Goal: Task Accomplishment & Management: Use online tool/utility

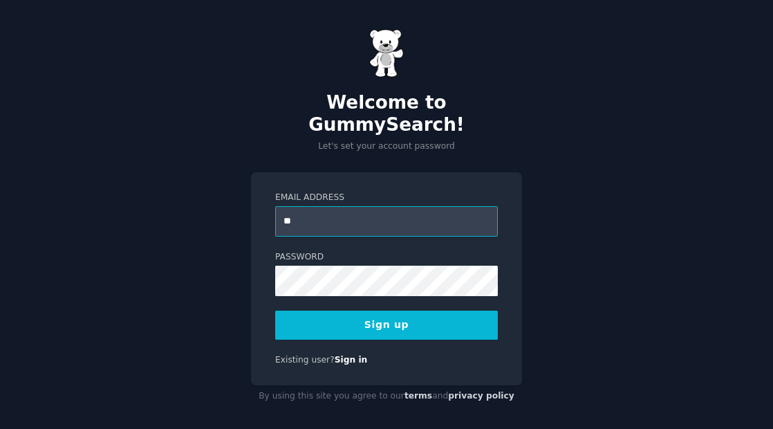
type input "**********"
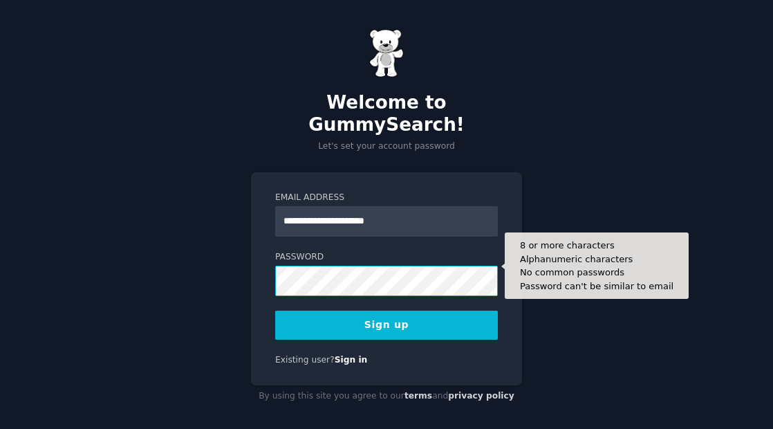
click at [275, 310] on button "Sign up" at bounding box center [386, 324] width 223 height 29
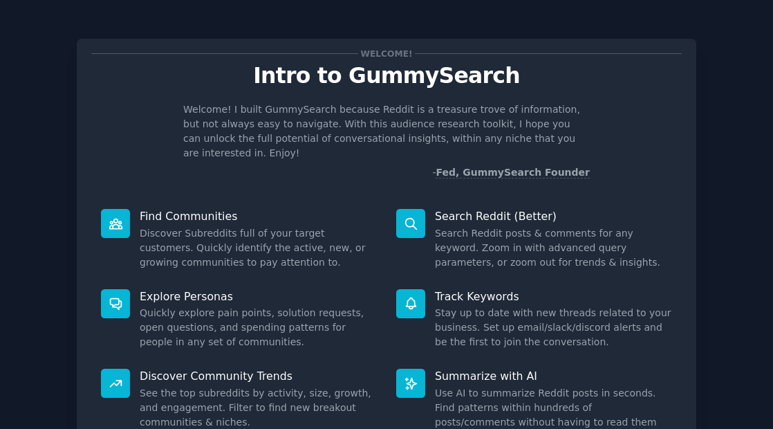
scroll to position [112, 0]
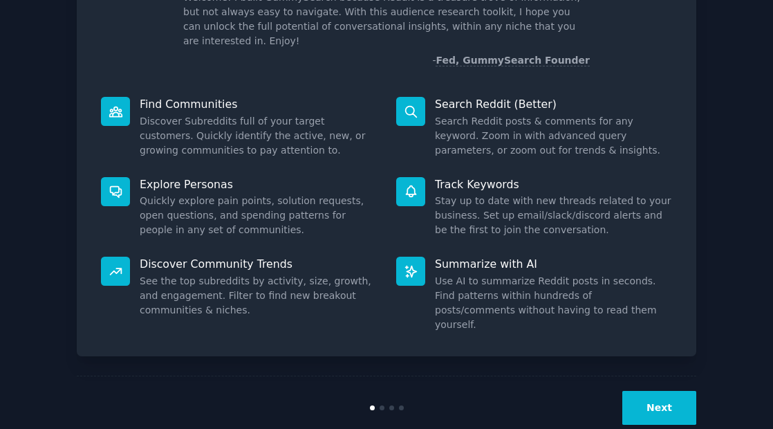
click at [652, 391] on button "Next" at bounding box center [659, 408] width 74 height 34
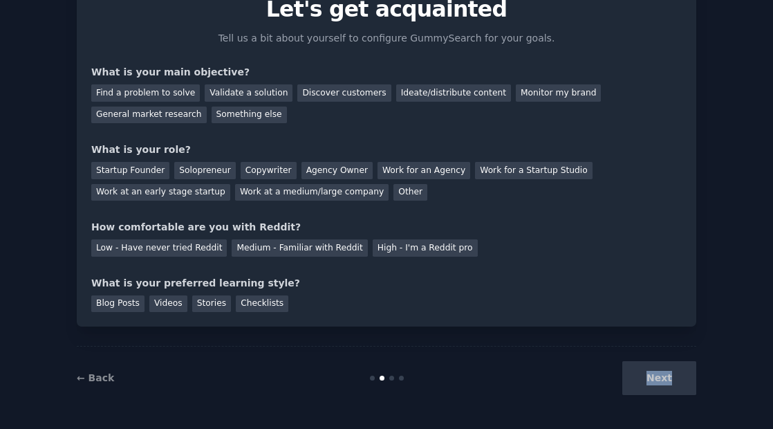
click at [652, 380] on div "Next" at bounding box center [593, 378] width 207 height 34
click at [116, 170] on div "Startup Founder" at bounding box center [130, 170] width 78 height 17
click at [666, 391] on div "Next" at bounding box center [593, 378] width 207 height 34
click at [654, 366] on div "Next" at bounding box center [593, 378] width 207 height 34
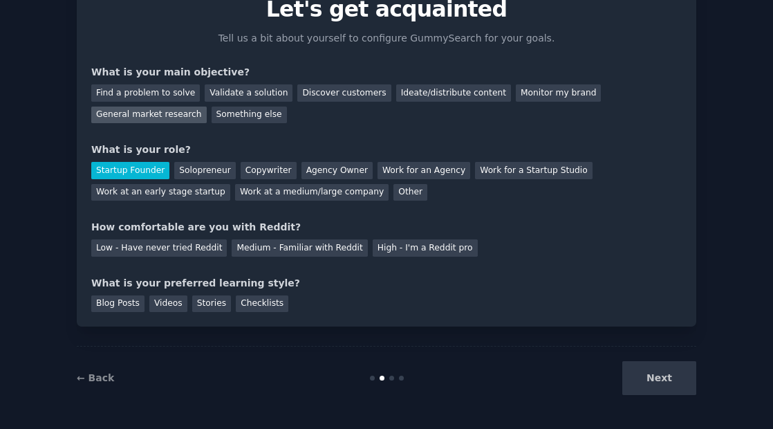
click at [145, 115] on div "General market research" at bounding box center [148, 114] width 115 height 17
click at [118, 302] on div "Blog Posts" at bounding box center [117, 303] width 53 height 17
click at [667, 383] on div "Next" at bounding box center [593, 378] width 207 height 34
click at [642, 375] on div "Next" at bounding box center [593, 378] width 207 height 34
click at [654, 375] on div "Next" at bounding box center [593, 378] width 207 height 34
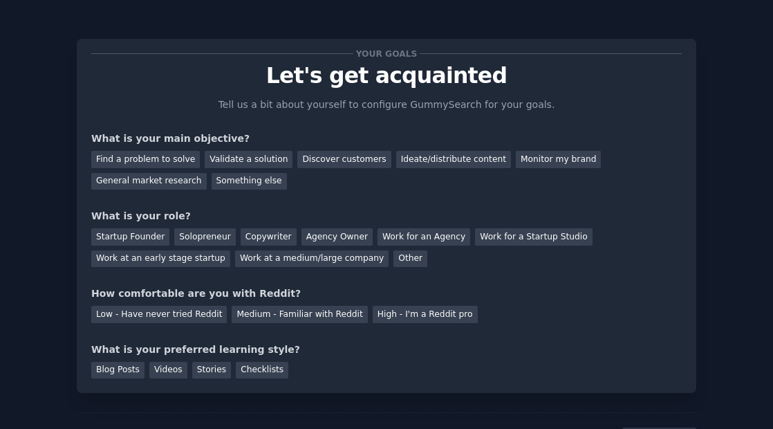
scroll to position [66, 0]
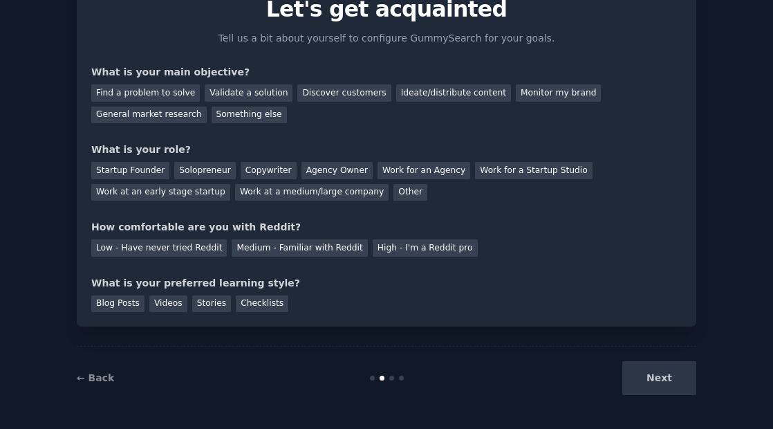
click at [674, 392] on div "Next" at bounding box center [593, 378] width 207 height 34
click at [660, 368] on div "Next" at bounding box center [593, 378] width 207 height 34
click at [658, 378] on div "Next" at bounding box center [593, 378] width 207 height 34
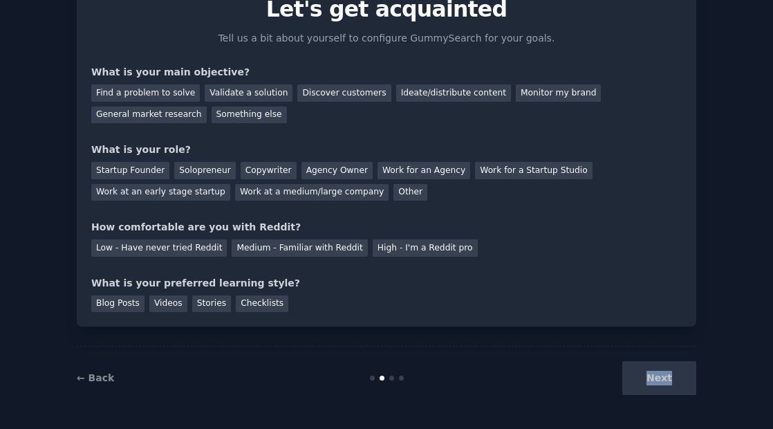
click at [658, 378] on div "Next" at bounding box center [593, 378] width 207 height 34
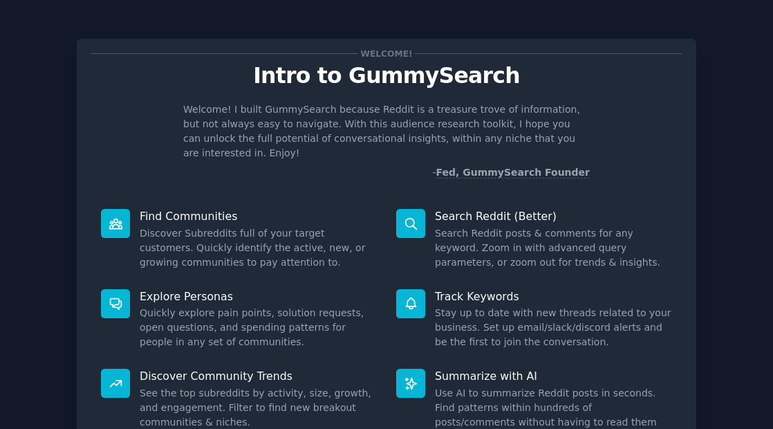
scroll to position [112, 0]
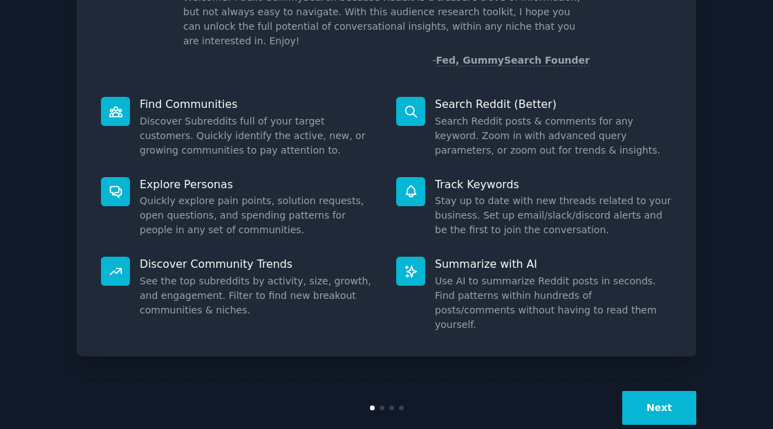
click at [677, 391] on button "Next" at bounding box center [659, 408] width 74 height 34
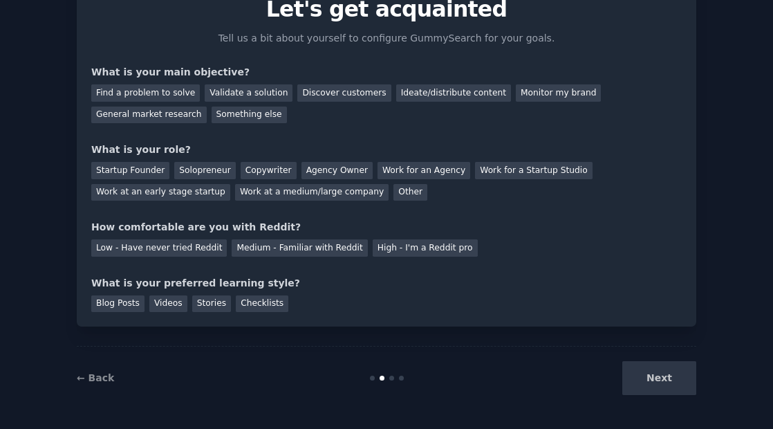
scroll to position [66, 0]
click at [677, 373] on div "Next" at bounding box center [593, 378] width 207 height 34
click at [651, 383] on div "Next" at bounding box center [593, 378] width 207 height 34
click at [154, 96] on div "Find a problem to solve" at bounding box center [145, 92] width 109 height 17
click at [124, 174] on div "Startup Founder" at bounding box center [130, 170] width 78 height 17
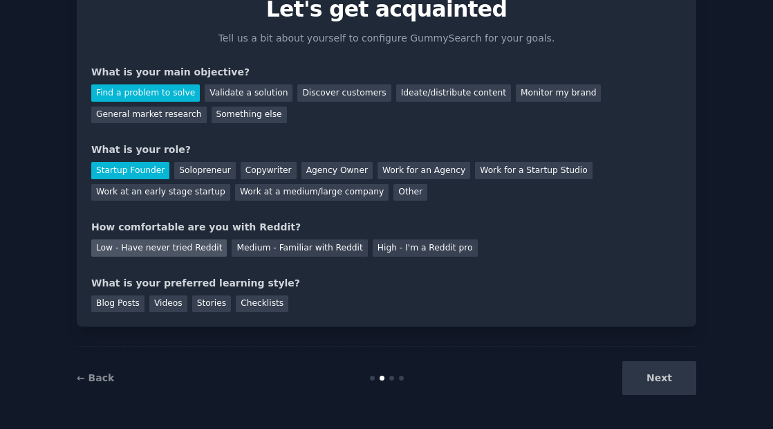
click at [113, 252] on div "Low - Have never tried Reddit" at bounding box center [159, 247] width 136 height 17
click at [120, 307] on div "Blog Posts" at bounding box center [117, 303] width 53 height 17
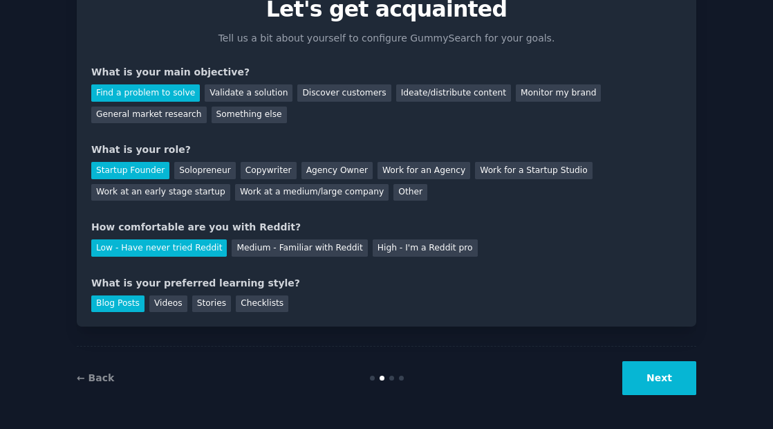
click at [658, 380] on button "Next" at bounding box center [659, 378] width 74 height 34
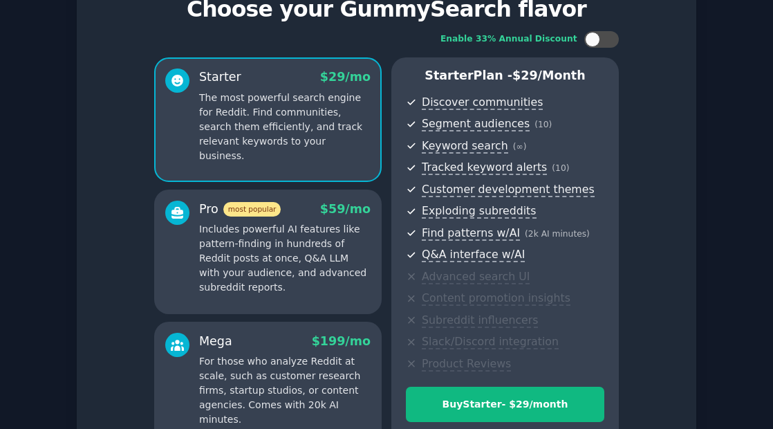
scroll to position [215, 0]
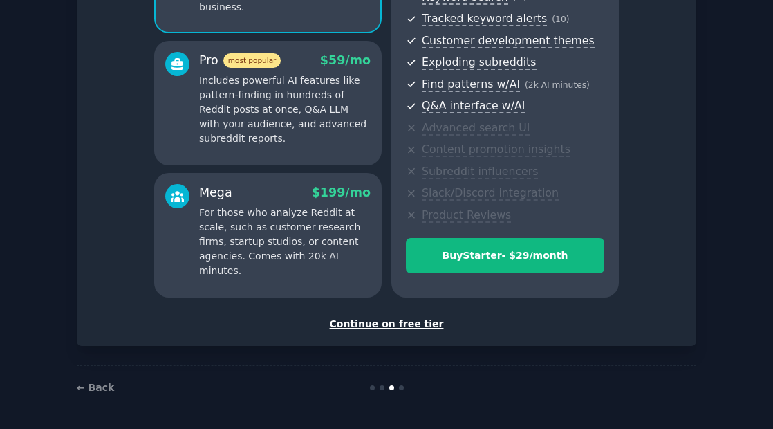
click at [373, 324] on div "Continue on free tier" at bounding box center [386, 324] width 591 height 15
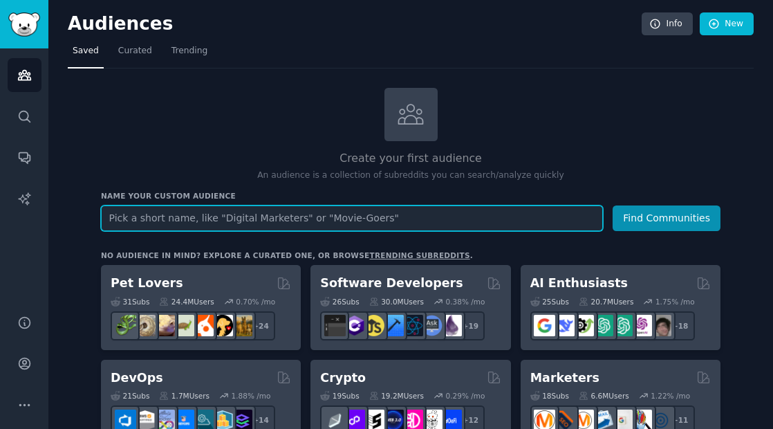
click at [205, 222] on input "text" at bounding box center [352, 218] width 502 height 26
type input "bakery"
click at [613, 205] on button "Find Communities" at bounding box center [667, 218] width 108 height 26
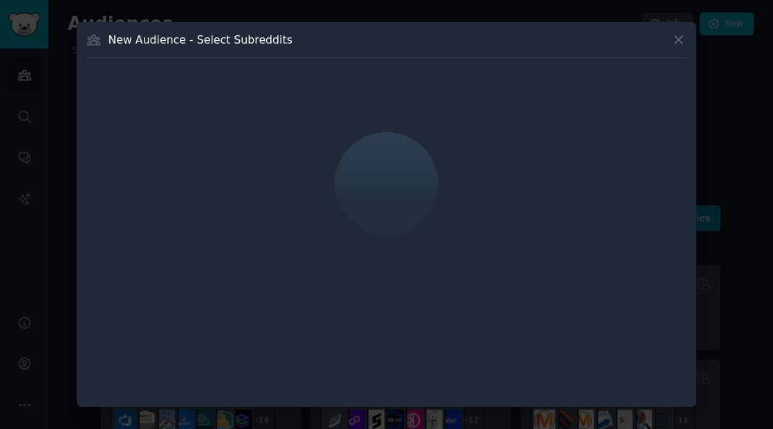
click at [676, 46] on icon at bounding box center [678, 40] width 15 height 15
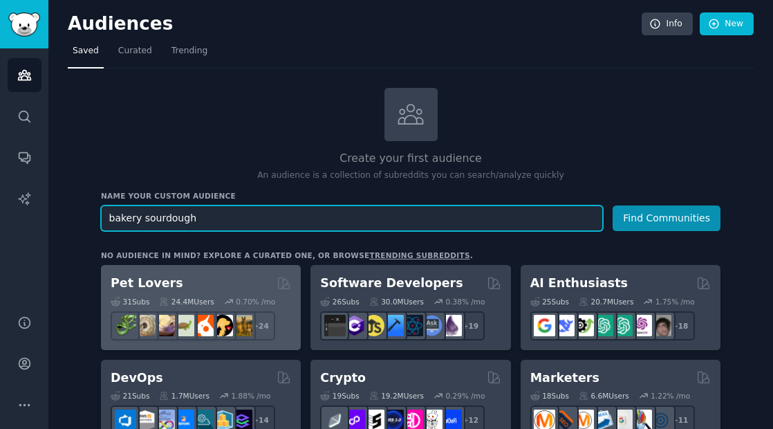
type input "bakery sourdough"
click at [613, 205] on button "Find Communities" at bounding box center [667, 218] width 108 height 26
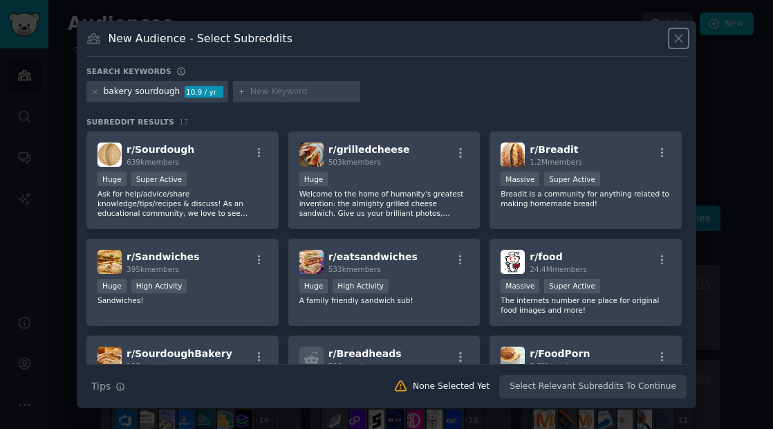
click at [675, 41] on icon at bounding box center [679, 39] width 8 height 8
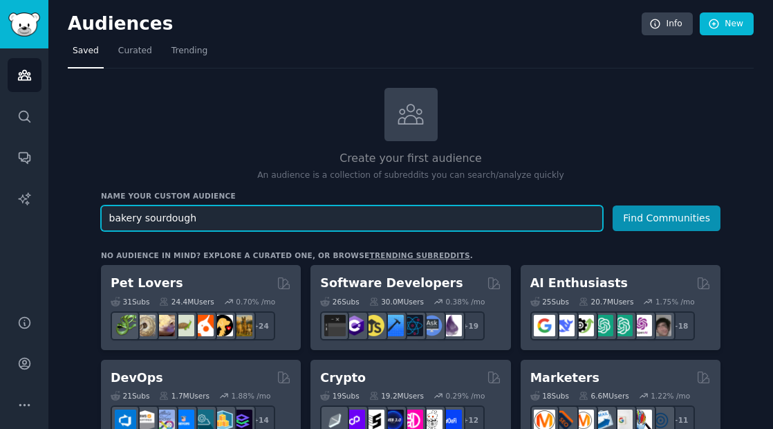
drag, startPoint x: 233, startPoint y: 221, endPoint x: -59, endPoint y: 194, distance: 293.8
click at [0, 194] on html "AI Reports Audiences Search Conversations AI Reports Help Account More Audience…" at bounding box center [386, 214] width 773 height 429
type input "micro bakery"
click at [613, 205] on button "Find Communities" at bounding box center [667, 218] width 108 height 26
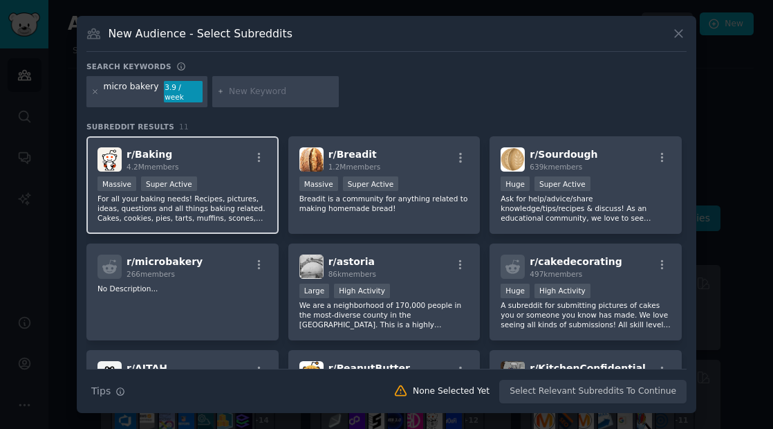
click at [231, 205] on p "For all your baking needs! Recipes, pictures, ideas, questions and all things b…" at bounding box center [183, 208] width 170 height 29
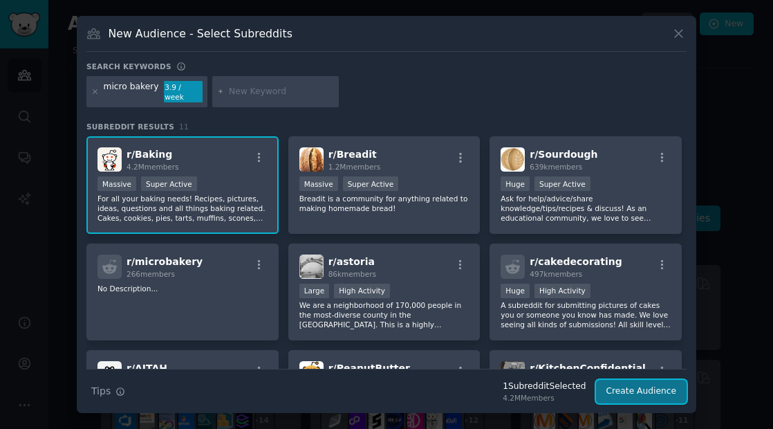
click at [642, 384] on button "Create Audience" at bounding box center [641, 392] width 91 height 24
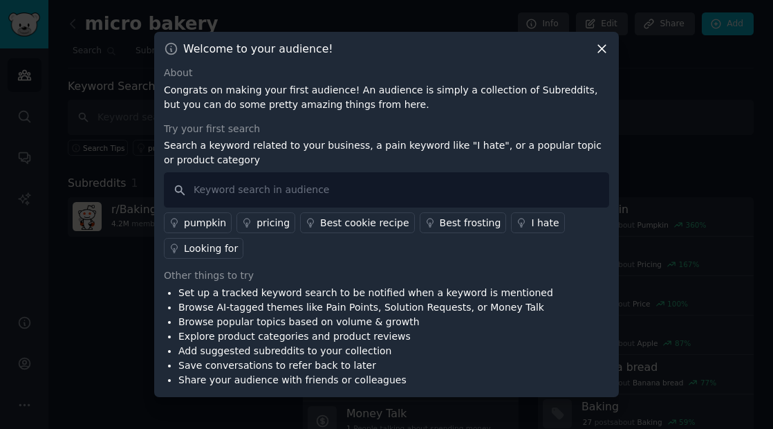
click at [602, 48] on icon at bounding box center [602, 50] width 8 height 8
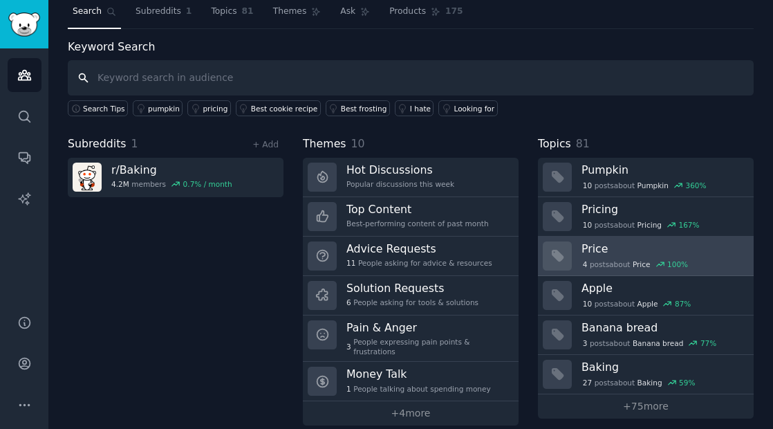
scroll to position [38, 0]
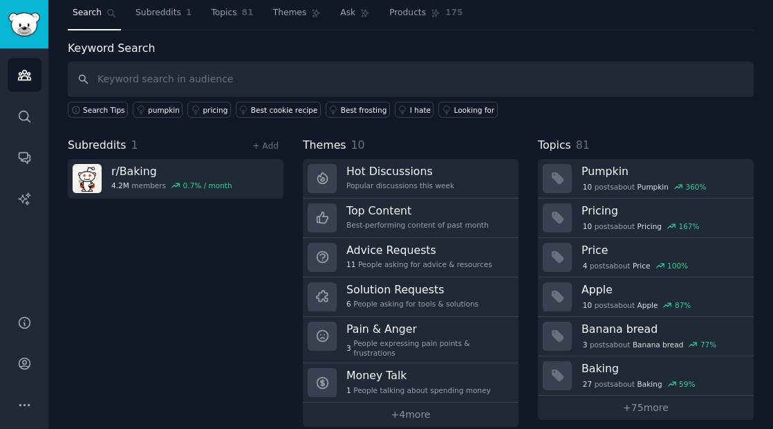
click at [78, 15] on span "Search" at bounding box center [87, 13] width 29 height 12
click at [100, 15] on span "Search" at bounding box center [87, 13] width 29 height 12
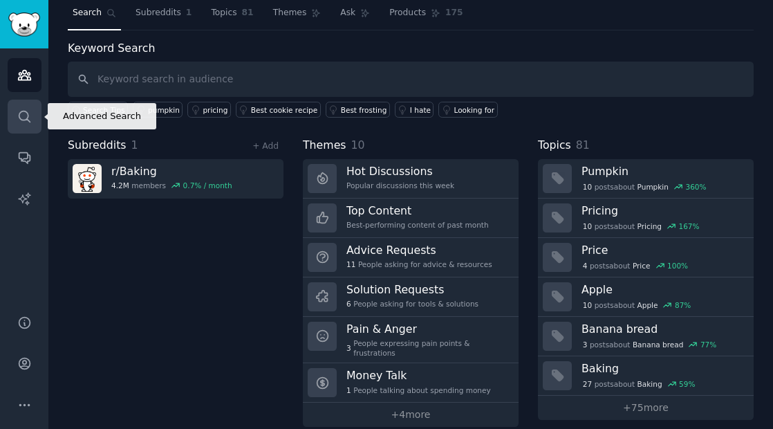
click at [9, 109] on link "Search" at bounding box center [25, 117] width 34 height 34
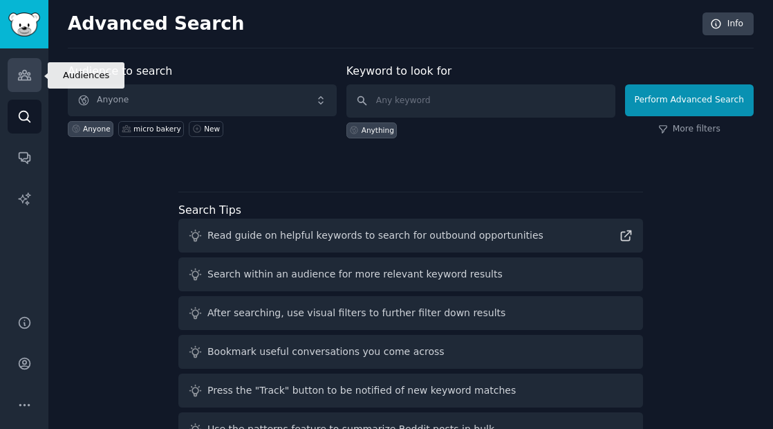
click at [16, 70] on link "Audiences" at bounding box center [25, 75] width 34 height 34
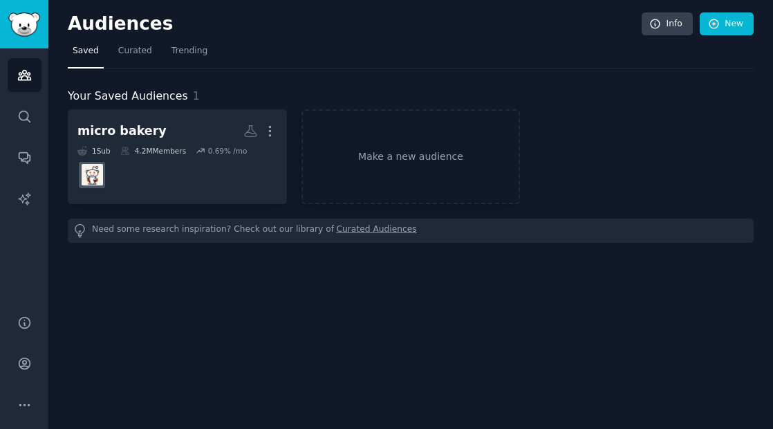
click at [53, 37] on div "Audiences Info New Saved Curated Trending Your Saved Audiences 1 micro bakery M…" at bounding box center [410, 214] width 725 height 429
click at [22, 30] on img "Sidebar" at bounding box center [24, 24] width 32 height 24
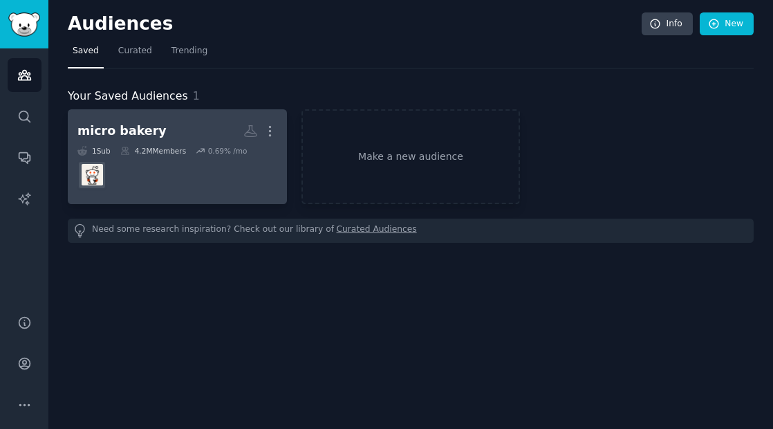
click at [145, 176] on dd "r/Baking" at bounding box center [177, 175] width 200 height 39
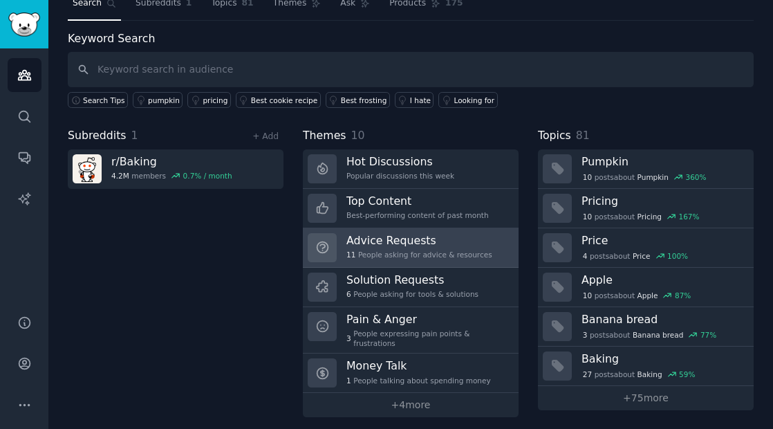
scroll to position [45, 0]
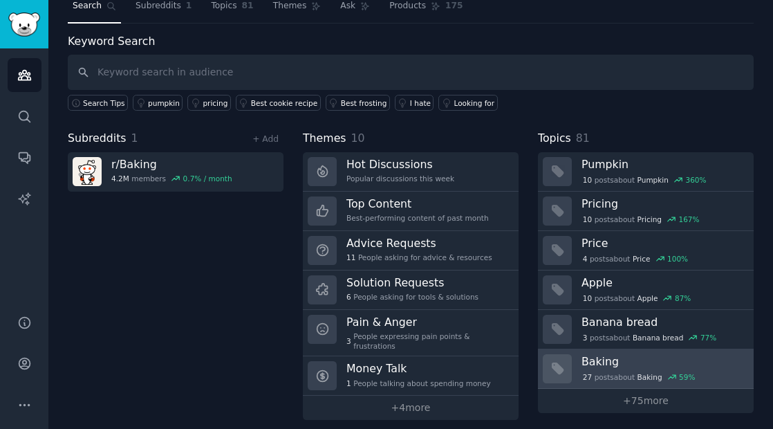
click at [670, 363] on h3 "Baking" at bounding box center [663, 361] width 163 height 15
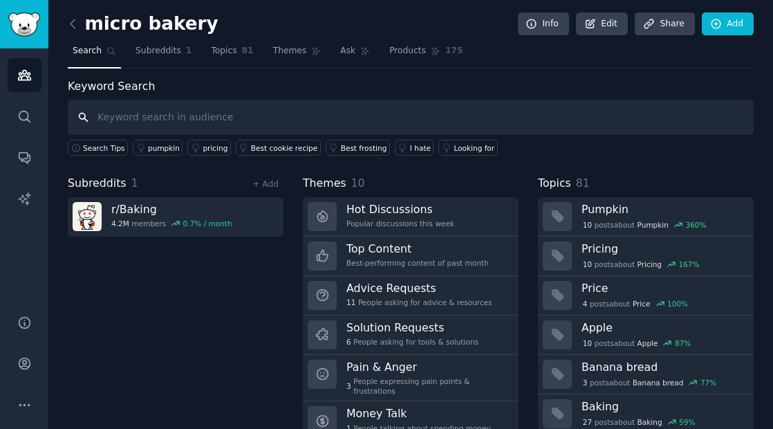
click at [302, 114] on input "text" at bounding box center [411, 117] width 686 height 35
click at [151, 50] on span "Subreddits" at bounding box center [159, 51] width 46 height 12
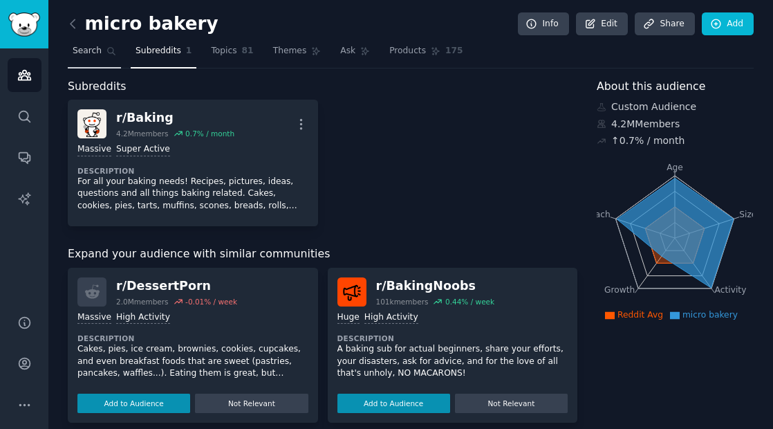
click at [79, 51] on span "Search" at bounding box center [87, 51] width 29 height 12
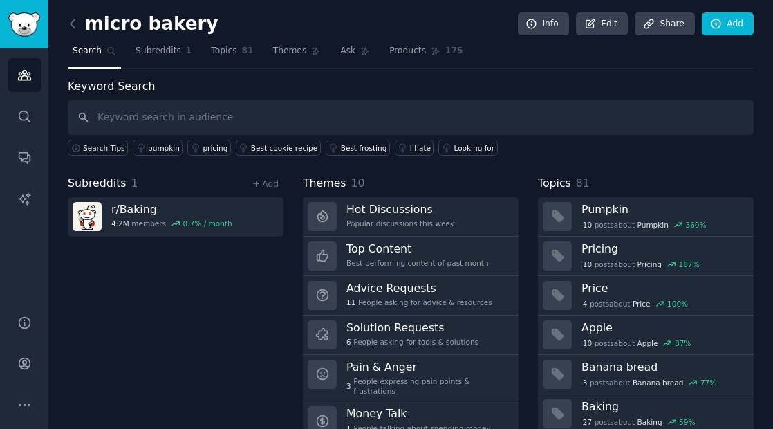
click at [128, 122] on input "text" at bounding box center [411, 117] width 686 height 35
type input "bread"
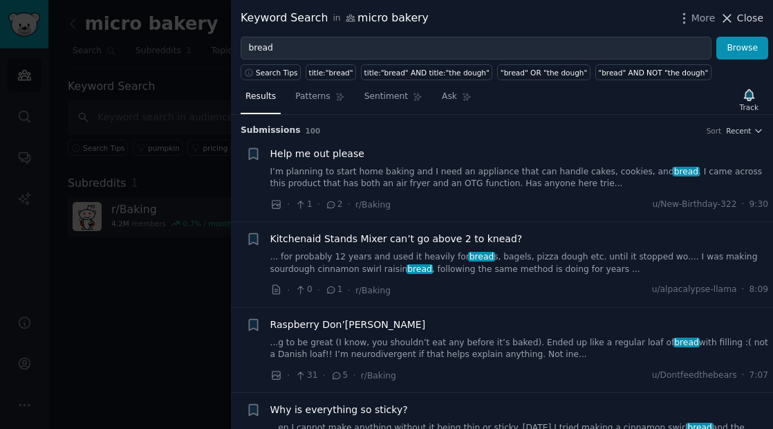
click at [741, 23] on span "Close" at bounding box center [750, 18] width 26 height 15
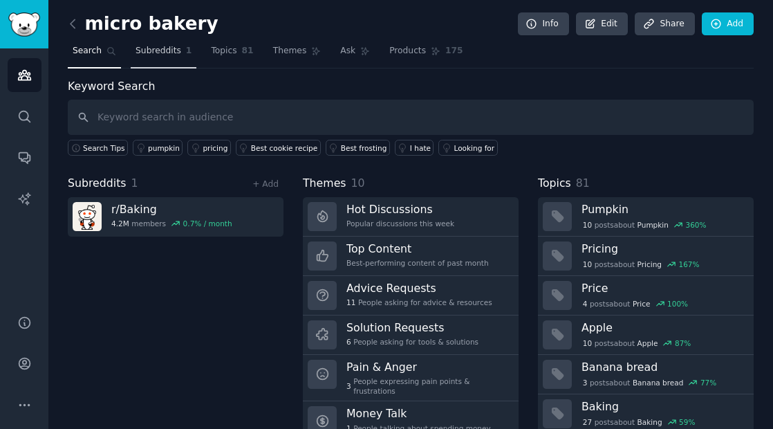
click at [159, 50] on span "Subreddits" at bounding box center [159, 51] width 46 height 12
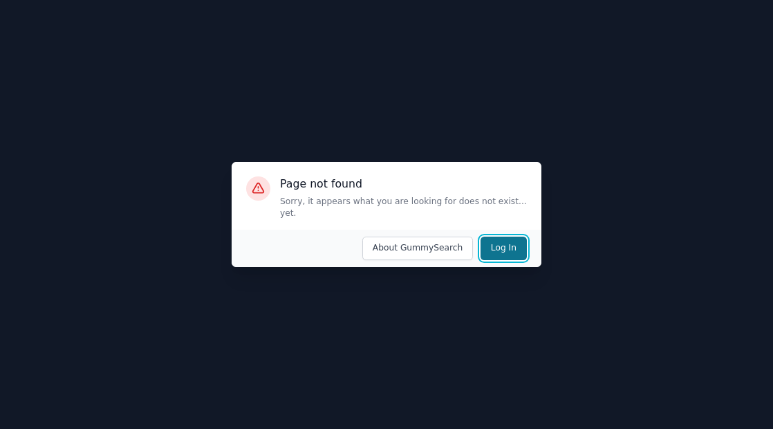
click at [500, 245] on button "Log In" at bounding box center [504, 248] width 46 height 24
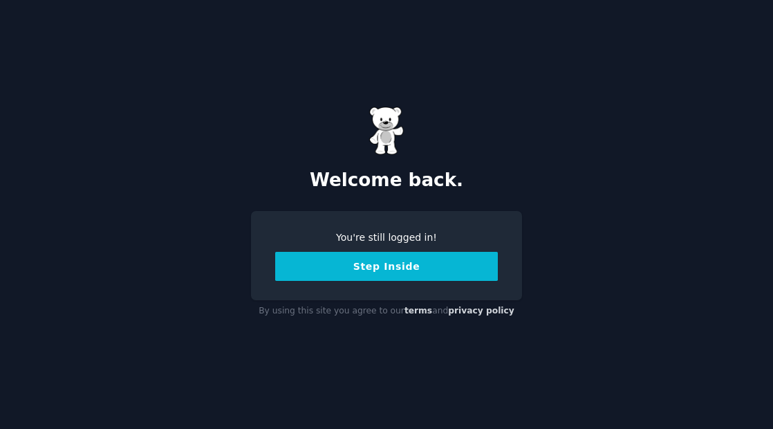
click at [346, 270] on button "Step Inside" at bounding box center [386, 266] width 223 height 29
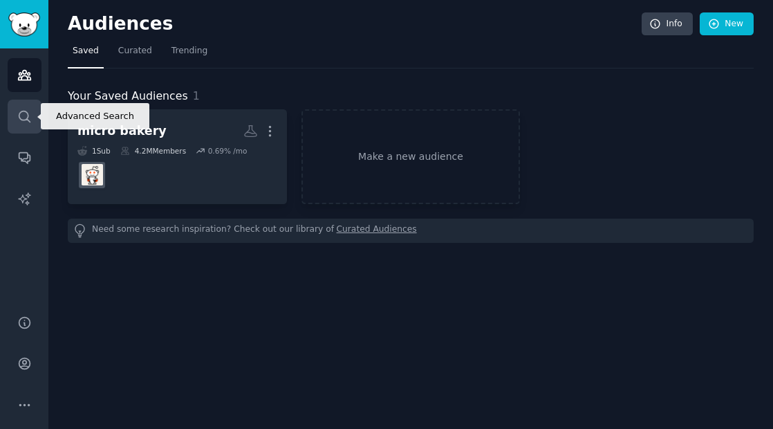
click at [19, 108] on link "Search" at bounding box center [25, 117] width 34 height 34
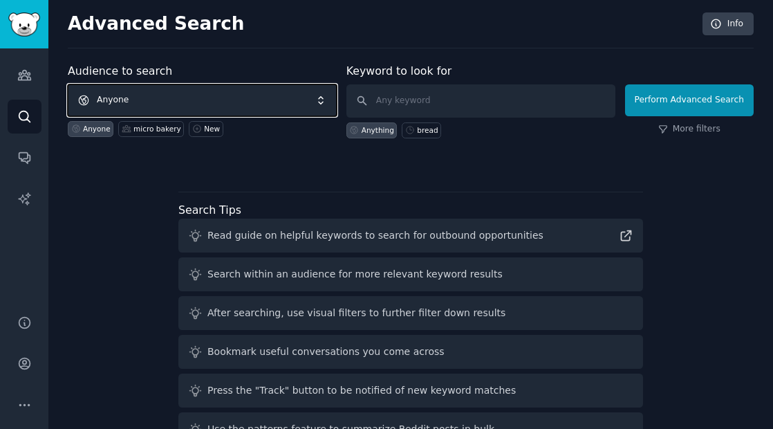
click at [275, 109] on span "Anyone" at bounding box center [202, 100] width 269 height 32
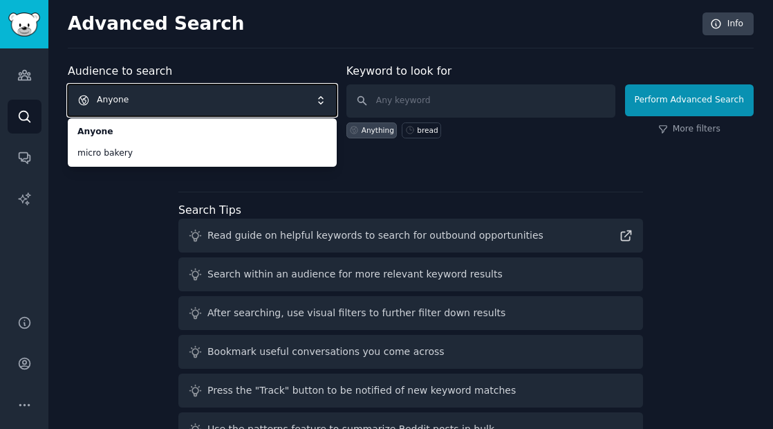
click at [252, 102] on span "Anyone" at bounding box center [202, 100] width 269 height 32
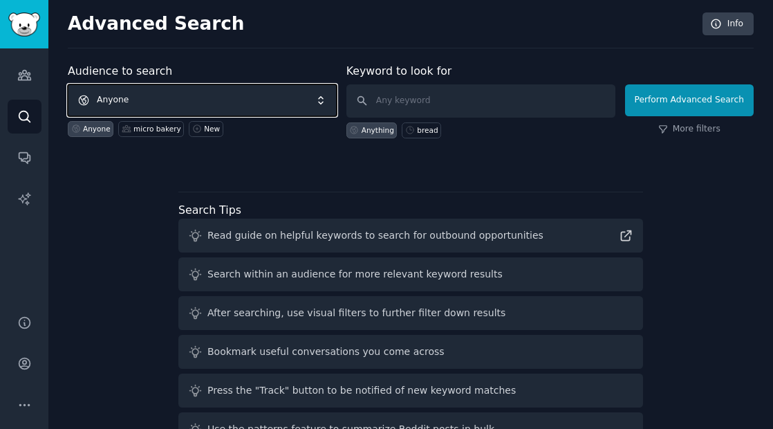
click at [252, 102] on span "Anyone" at bounding box center [202, 100] width 269 height 32
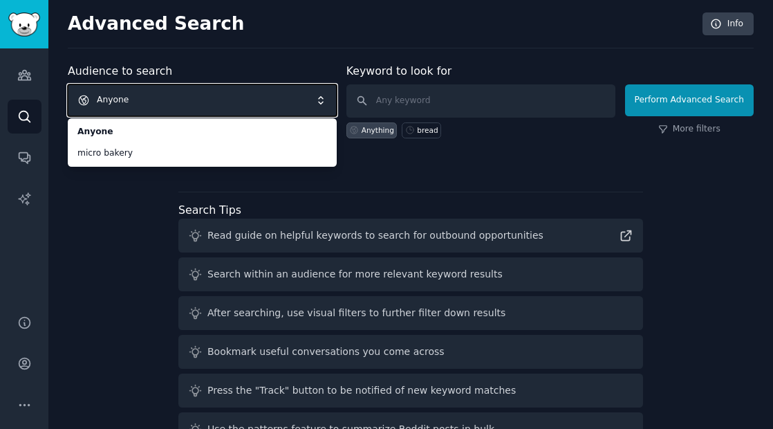
click at [138, 95] on span "Anyone" at bounding box center [202, 100] width 269 height 32
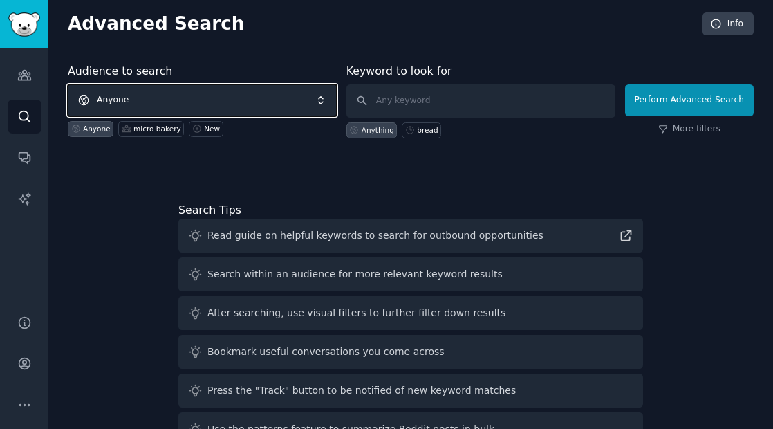
click at [138, 95] on span "Anyone" at bounding box center [202, 100] width 269 height 32
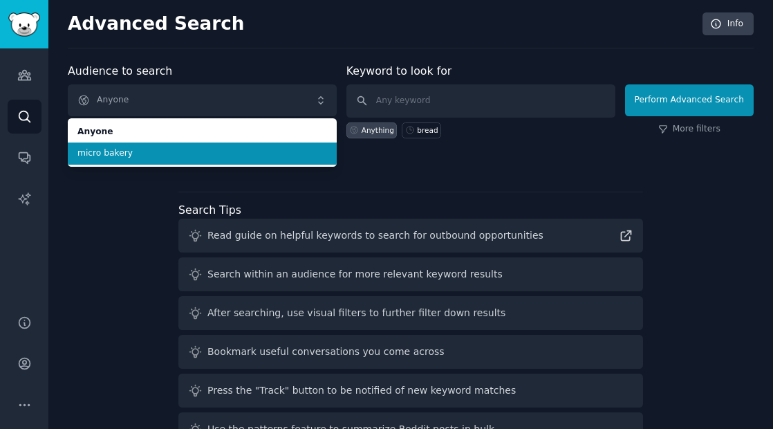
click at [118, 151] on span "micro bakery" at bounding box center [202, 153] width 250 height 12
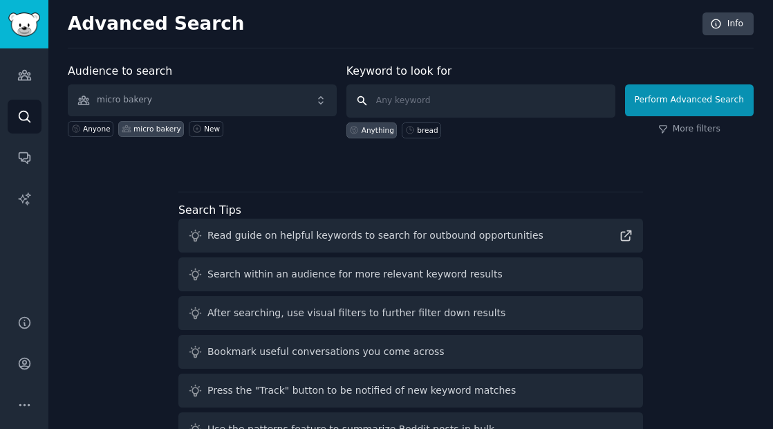
click button "Perform Advanced Search" at bounding box center [689, 100] width 129 height 32
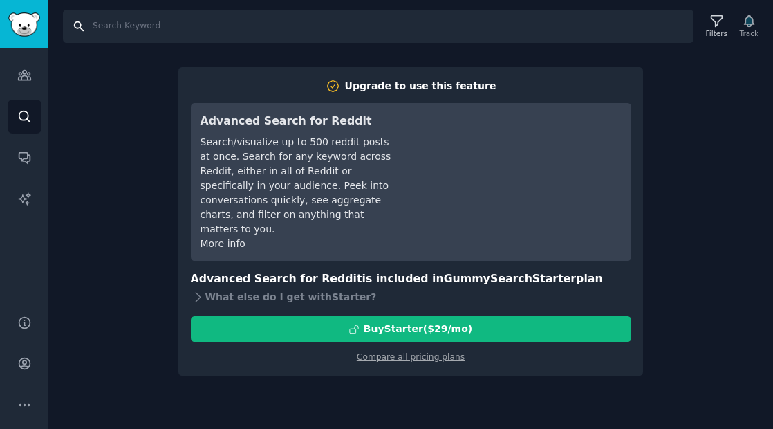
click at [122, 31] on input "Search" at bounding box center [378, 26] width 631 height 33
type input "bakery"
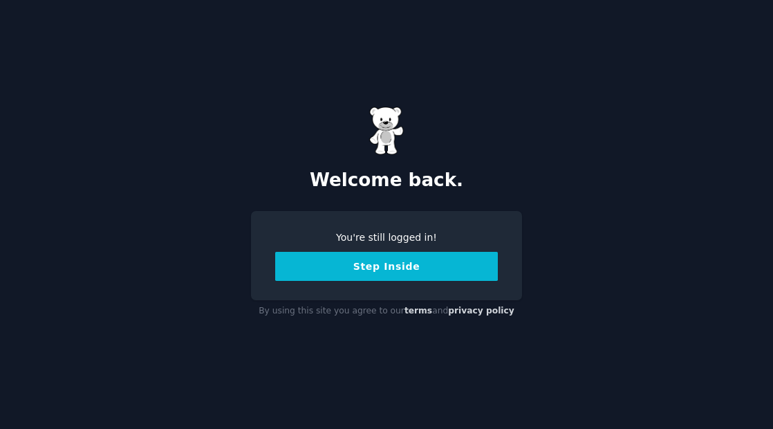
click at [354, 259] on button "Step Inside" at bounding box center [386, 266] width 223 height 29
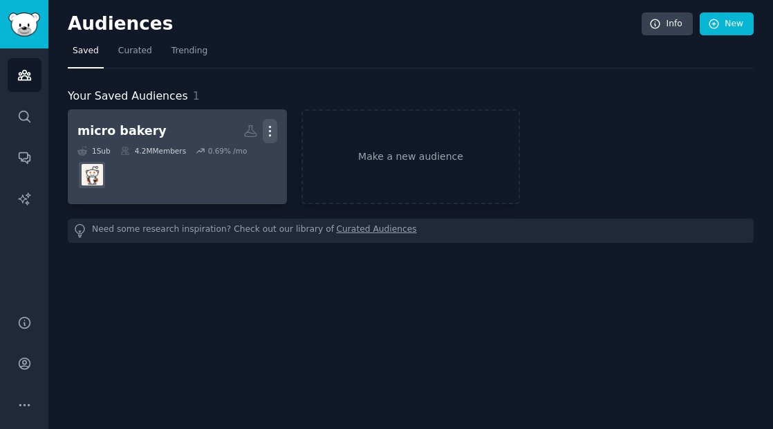
click at [269, 127] on icon "button" at bounding box center [269, 132] width 1 height 10
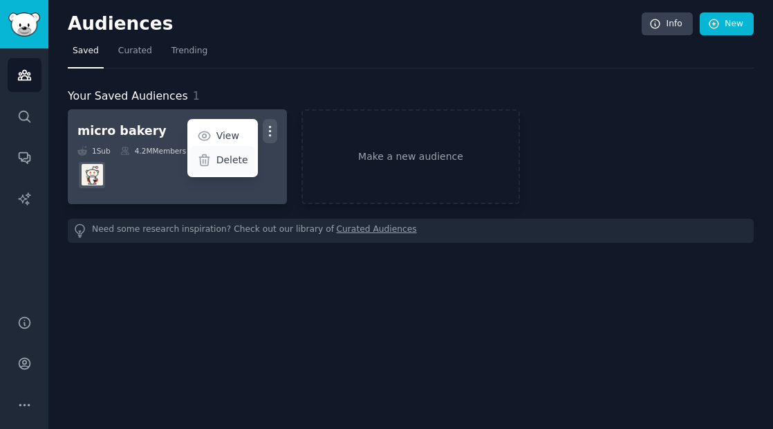
click at [228, 164] on p "Delete" at bounding box center [232, 160] width 32 height 15
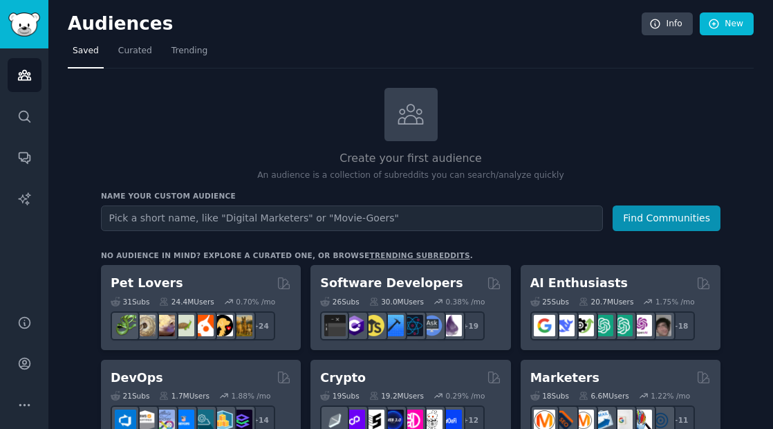
click at [324, 222] on input "text" at bounding box center [352, 218] width 502 height 26
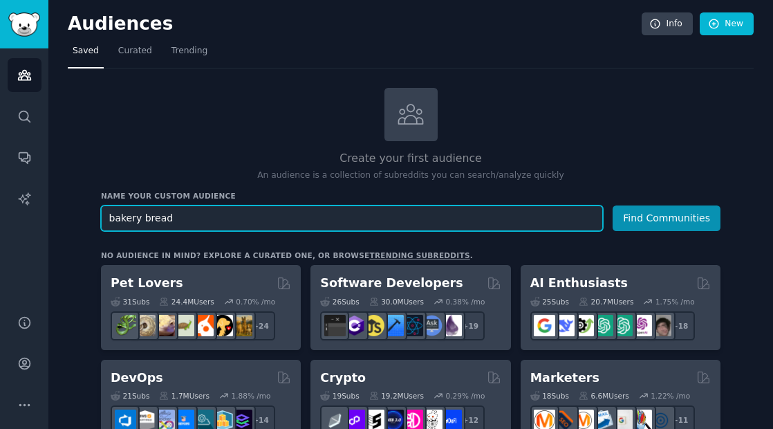
type input "bakery bread"
click at [613, 205] on button "Find Communities" at bounding box center [667, 218] width 108 height 26
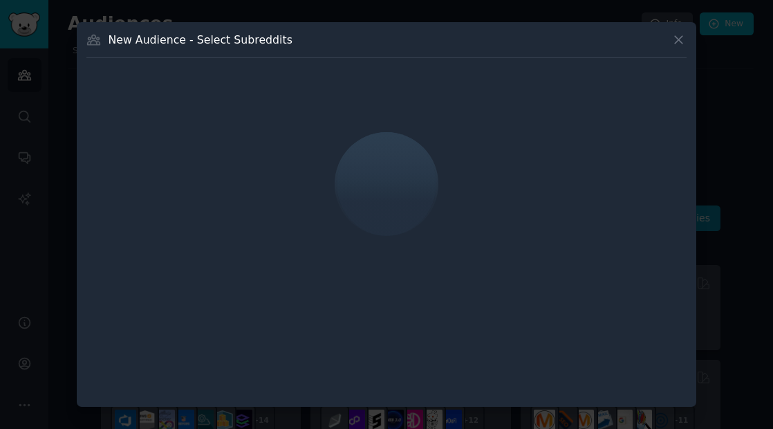
click at [678, 44] on icon at bounding box center [678, 40] width 15 height 15
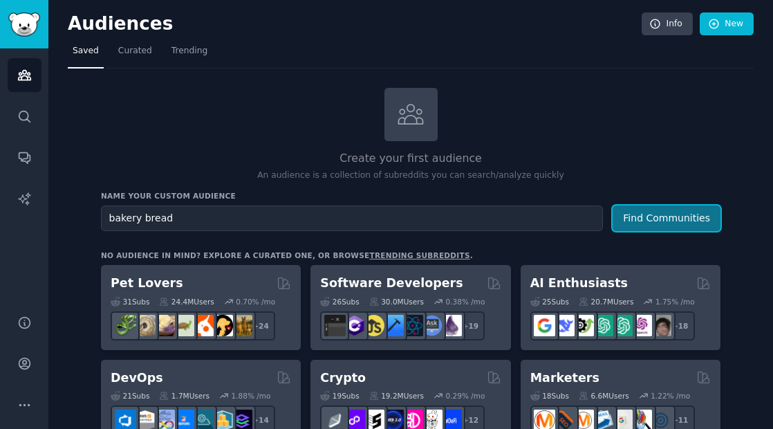
click at [655, 221] on button "Find Communities" at bounding box center [667, 218] width 108 height 26
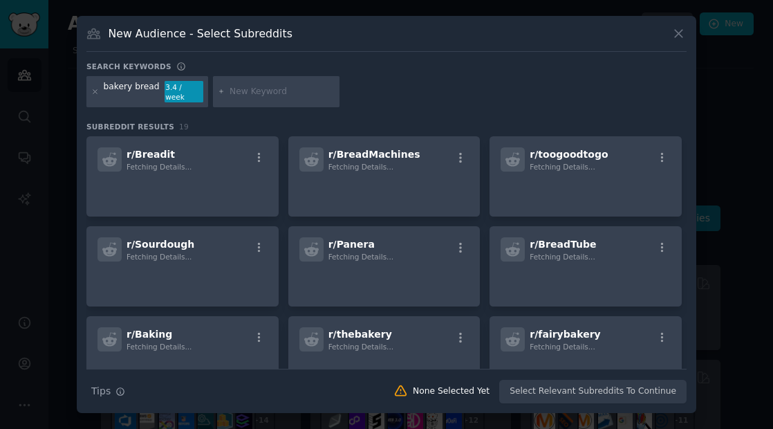
click at [678, 34] on icon at bounding box center [678, 33] width 15 height 15
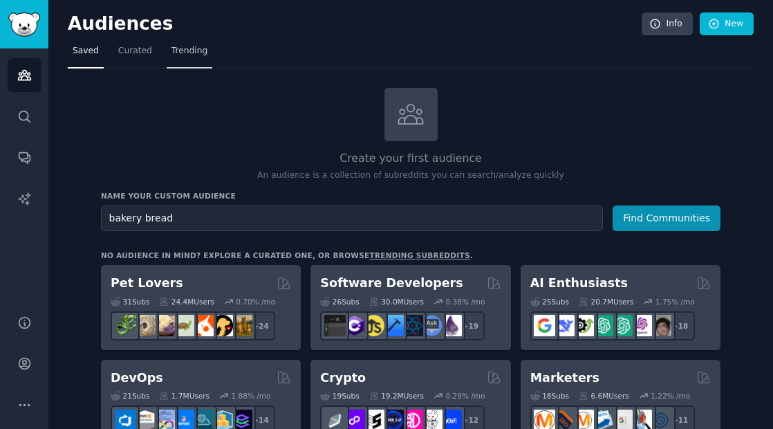
click at [187, 54] on span "Trending" at bounding box center [189, 51] width 36 height 12
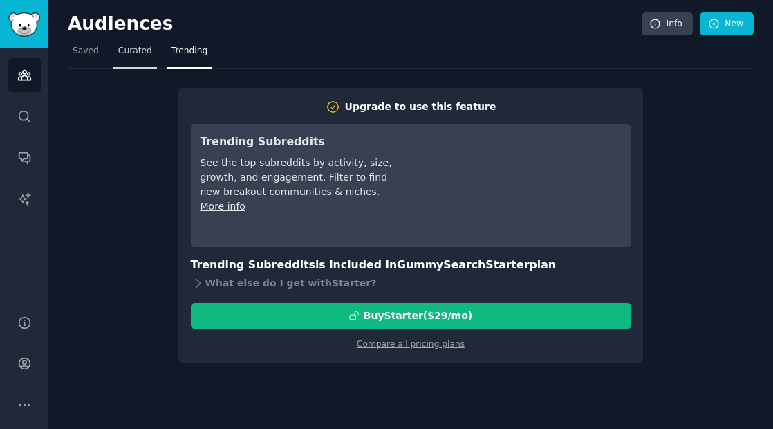
click at [124, 50] on span "Curated" at bounding box center [135, 51] width 34 height 12
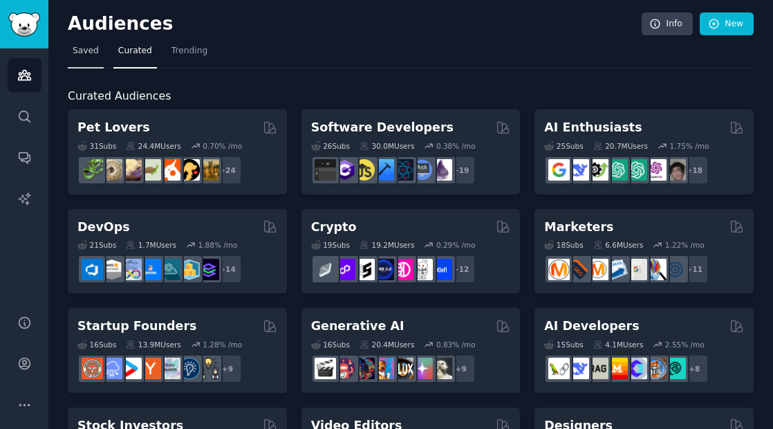
click at [84, 54] on span "Saved" at bounding box center [86, 51] width 26 height 12
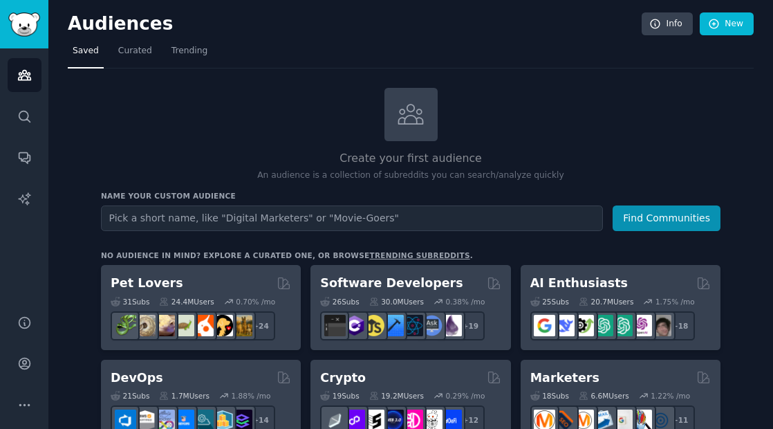
click at [215, 225] on input "text" at bounding box center [352, 218] width 502 height 26
type input "bakery bread"
click at [613, 205] on button "Find Communities" at bounding box center [667, 218] width 108 height 26
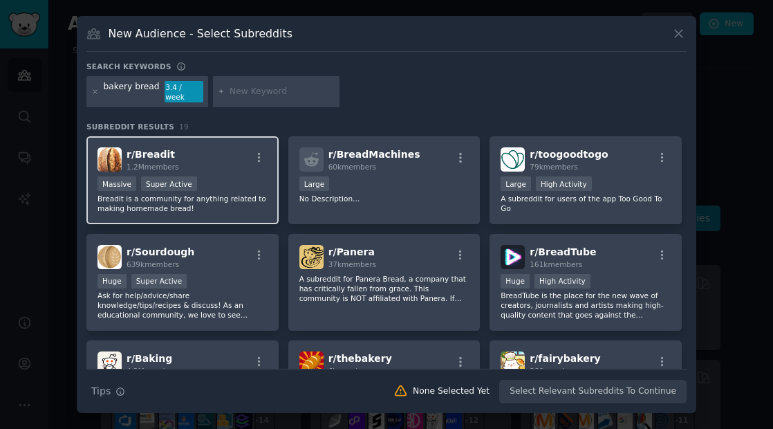
click at [155, 154] on span "r/ Breadit" at bounding box center [151, 154] width 48 height 11
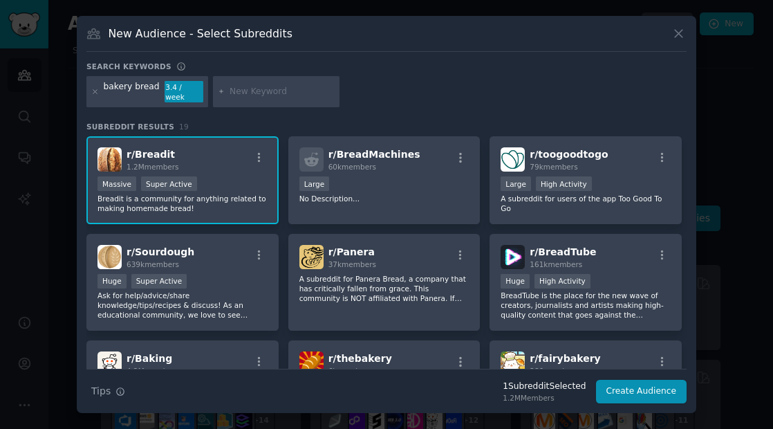
click at [145, 154] on span "r/ Breadit" at bounding box center [151, 154] width 48 height 11
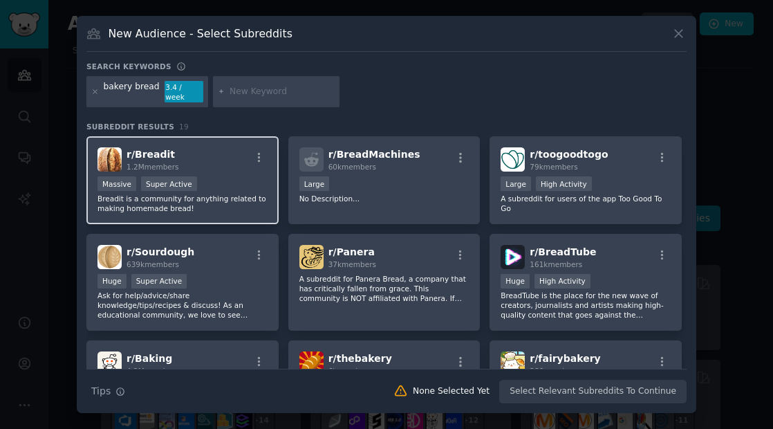
click at [111, 155] on img at bounding box center [110, 159] width 24 height 24
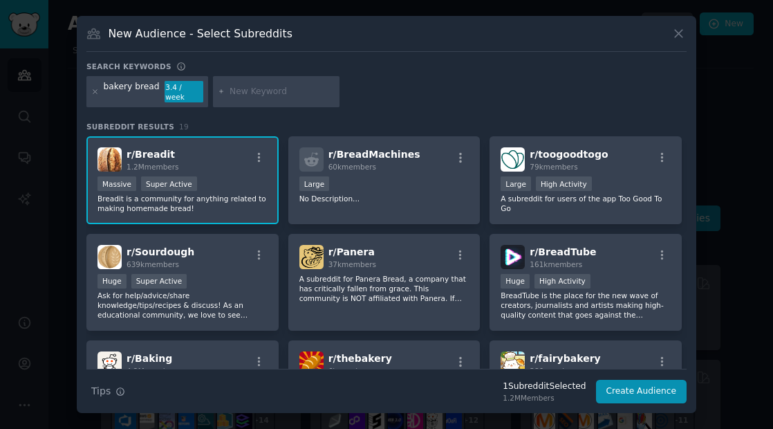
click at [158, 150] on span "r/ Breadit" at bounding box center [151, 154] width 48 height 11
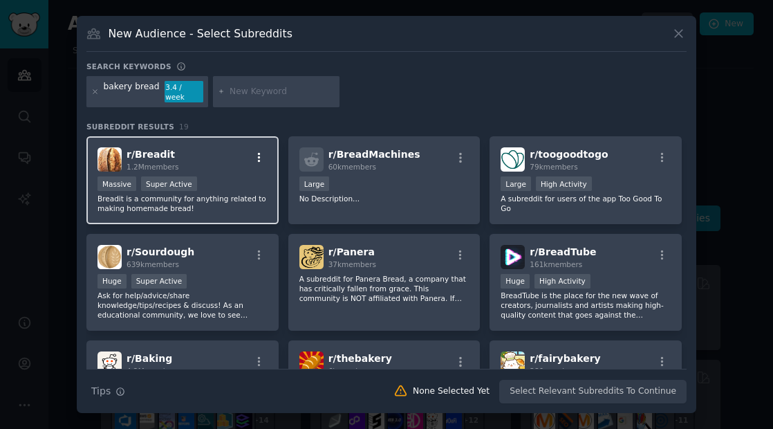
click at [260, 151] on icon "button" at bounding box center [259, 157] width 12 height 12
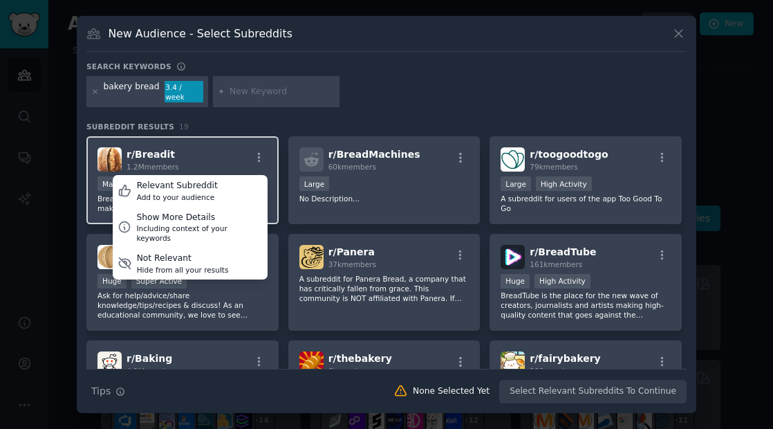
click at [194, 152] on div "r/ Breadit 1.2M members Relevant Subreddit Add to your audience Show More Detai…" at bounding box center [183, 159] width 170 height 24
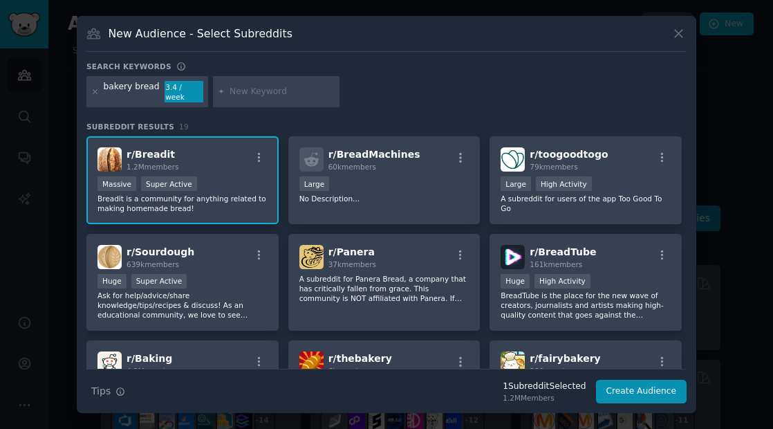
click at [214, 187] on div "1,000,000+ members Massive Super Active" at bounding box center [183, 184] width 170 height 17
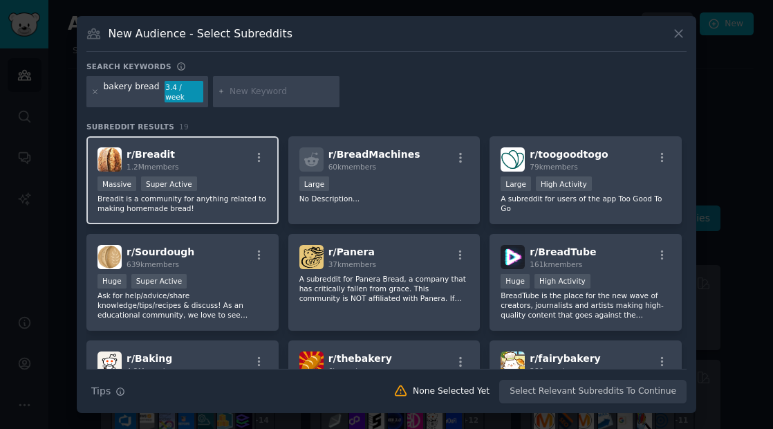
click at [214, 187] on div "1,000,000+ members Massive Super Active" at bounding box center [183, 184] width 170 height 17
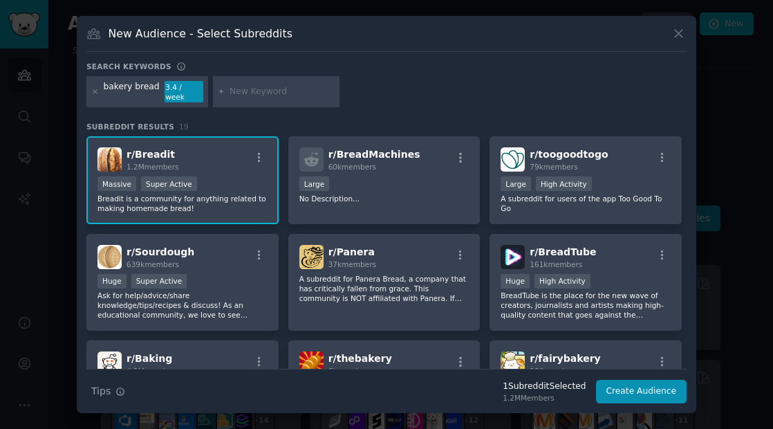
click at [187, 156] on div "r/ Breadit 1.2M members" at bounding box center [183, 159] width 170 height 24
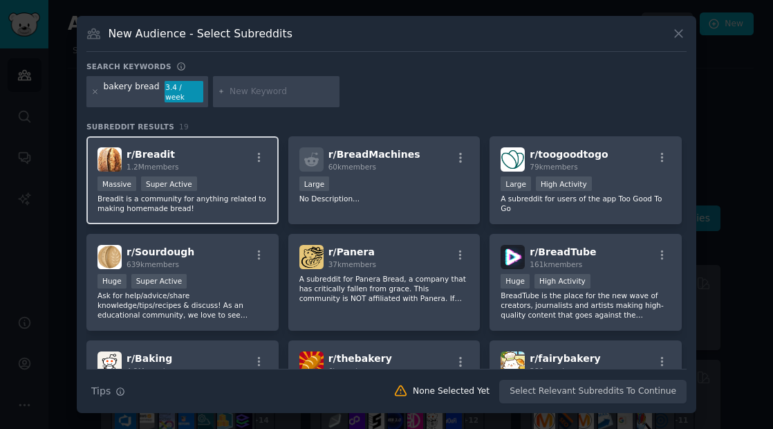
click at [239, 164] on div "r/ Breadit 1.2M members" at bounding box center [183, 159] width 170 height 24
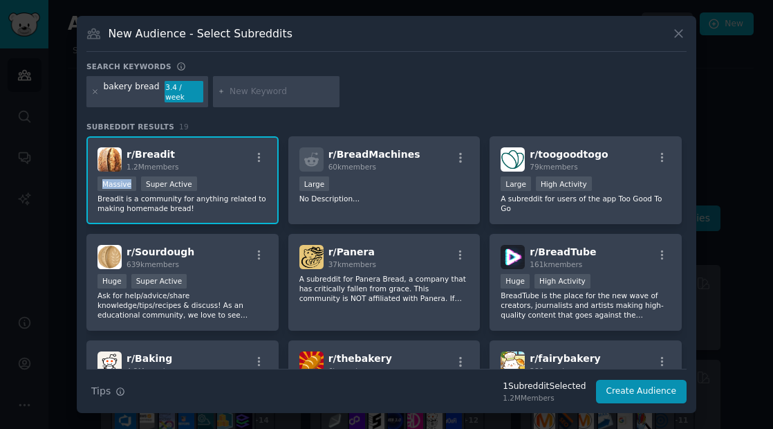
click at [239, 164] on div "r/ Breadit 1.2M members" at bounding box center [183, 159] width 170 height 24
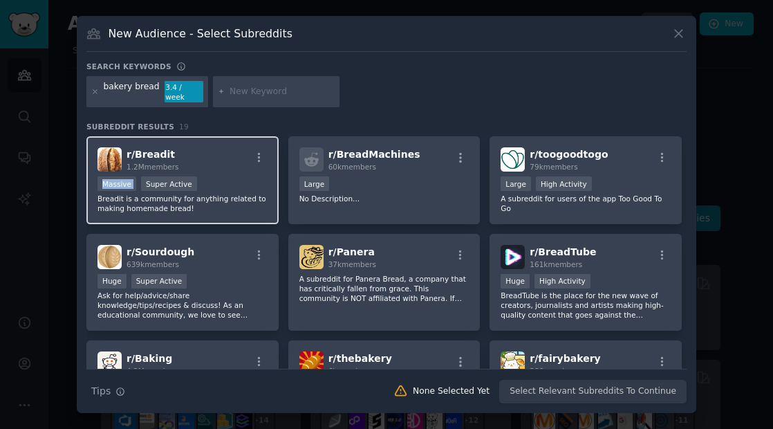
click at [239, 164] on div "r/ Breadit 1.2M members" at bounding box center [183, 159] width 170 height 24
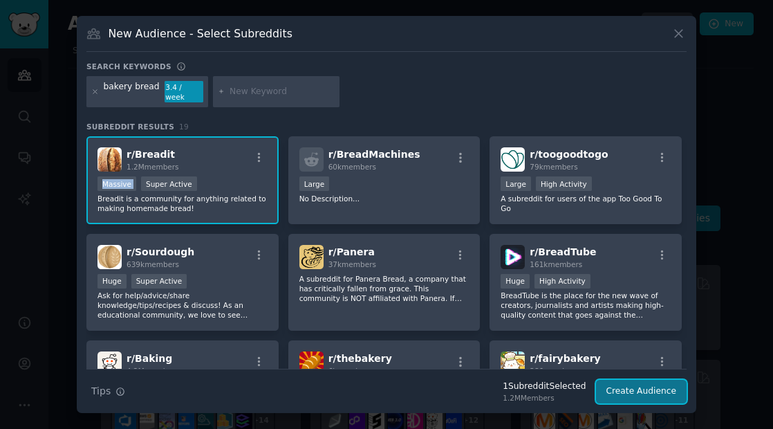
click at [636, 387] on button "Create Audience" at bounding box center [641, 392] width 91 height 24
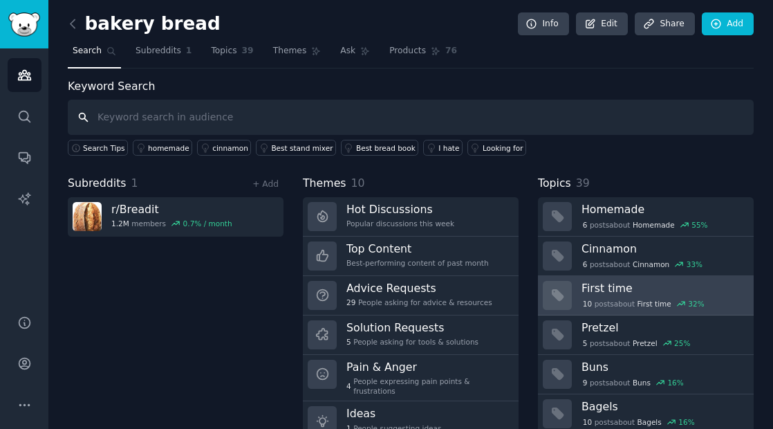
scroll to position [48, 0]
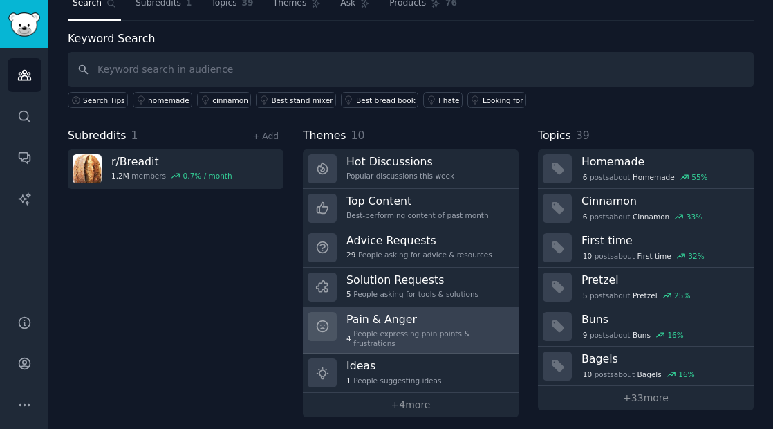
click at [393, 326] on div "Pain & Anger 4 People expressing pain points & frustrations" at bounding box center [427, 330] width 163 height 37
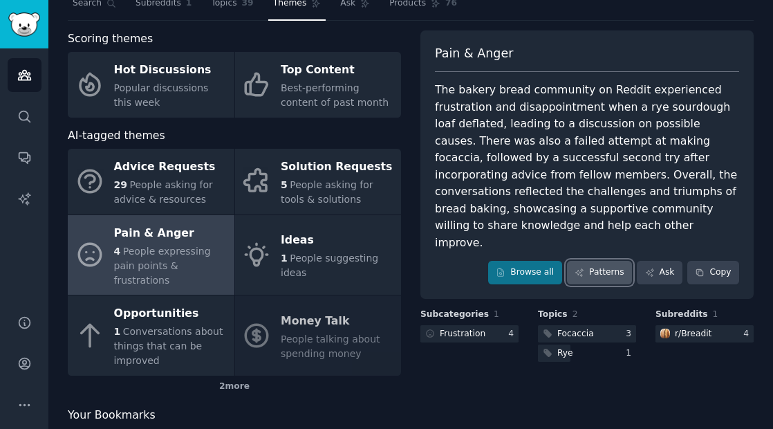
click at [604, 261] on link "Patterns" at bounding box center [599, 273] width 65 height 24
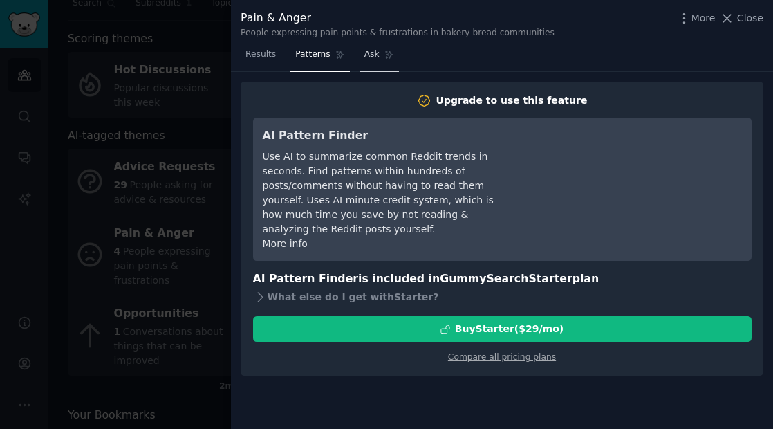
click at [371, 54] on span "Ask" at bounding box center [371, 54] width 15 height 12
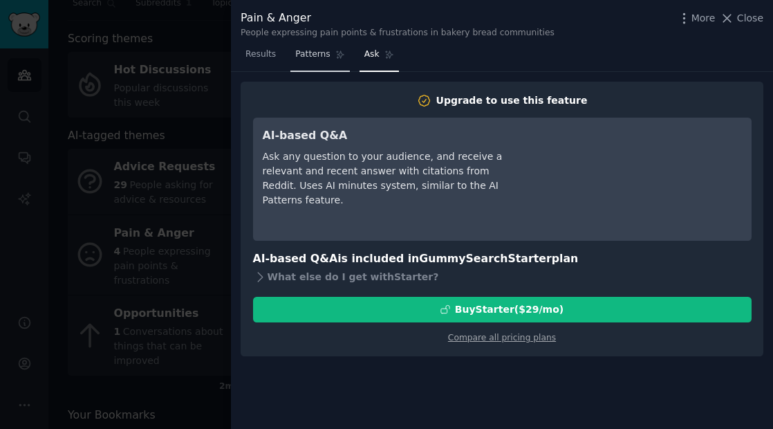
click at [315, 55] on span "Patterns" at bounding box center [312, 54] width 35 height 12
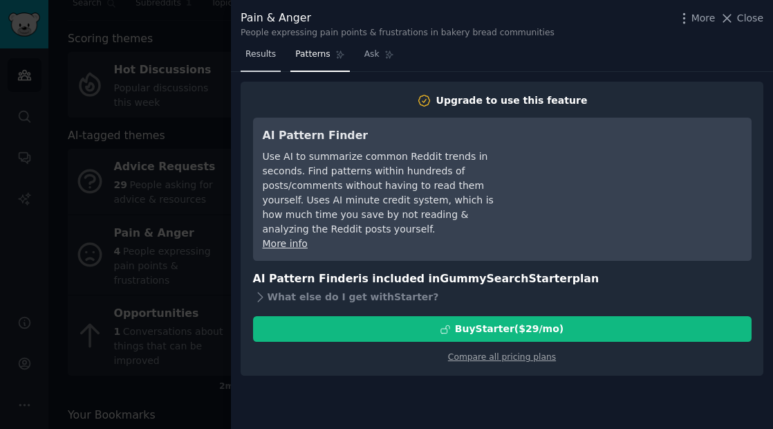
click at [254, 52] on span "Results" at bounding box center [260, 54] width 30 height 12
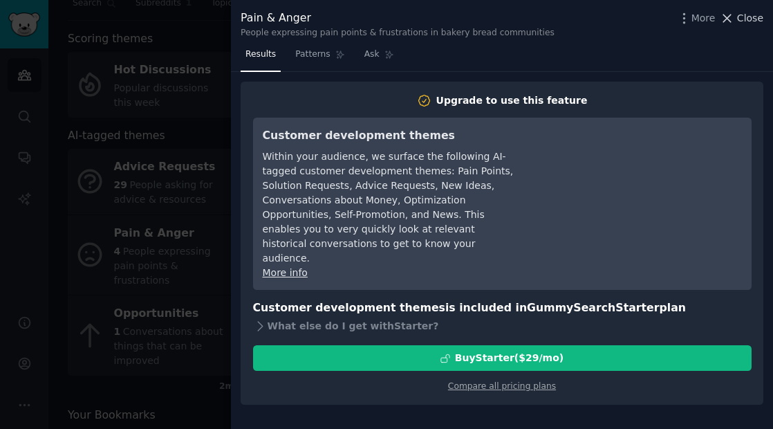
click at [737, 17] on button "Close" at bounding box center [742, 18] width 44 height 15
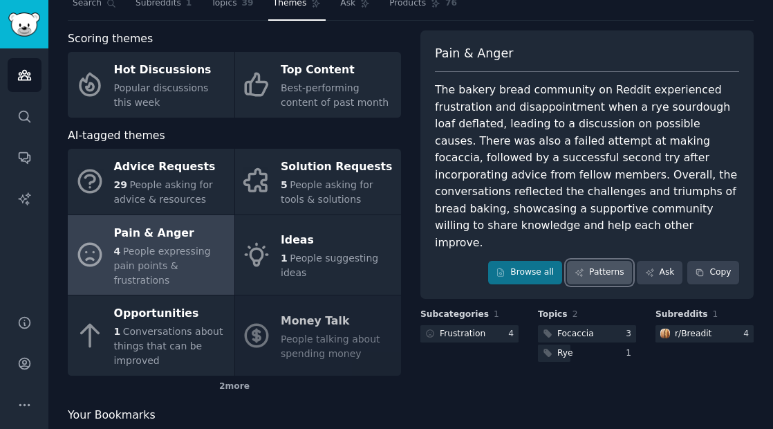
click at [622, 261] on link "Patterns" at bounding box center [599, 273] width 65 height 24
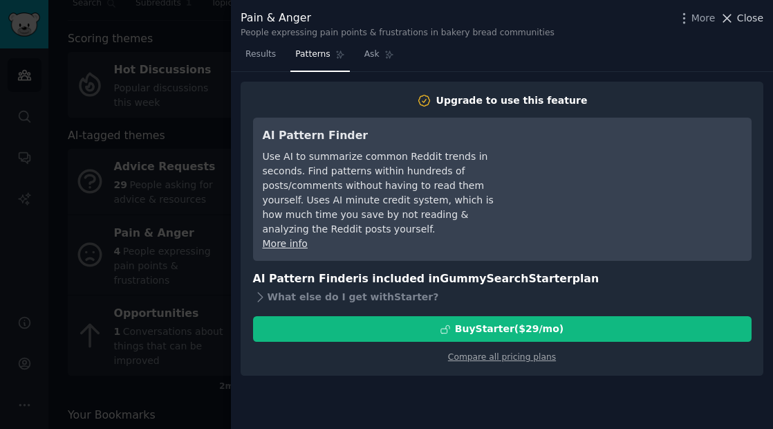
click at [747, 18] on span "Close" at bounding box center [750, 18] width 26 height 15
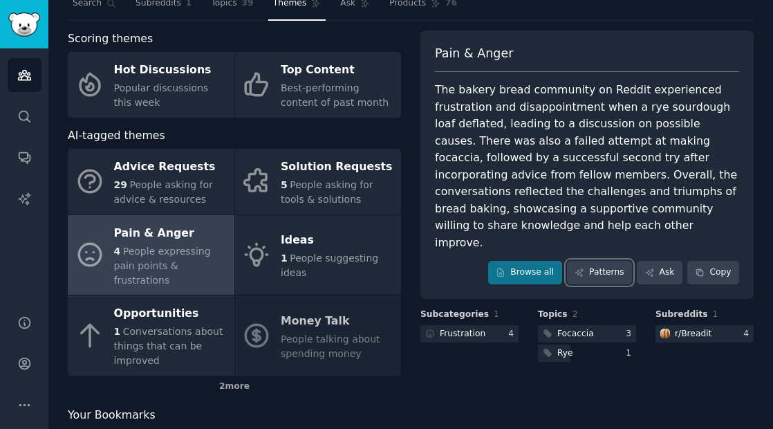
scroll to position [74, 0]
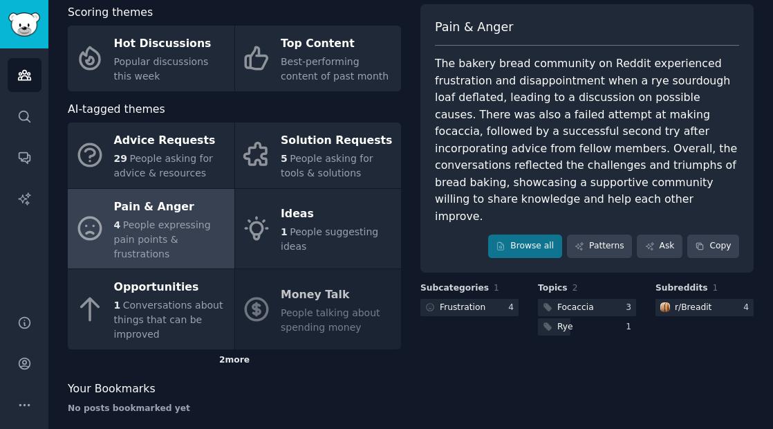
click at [228, 349] on div "2 more" at bounding box center [234, 360] width 333 height 22
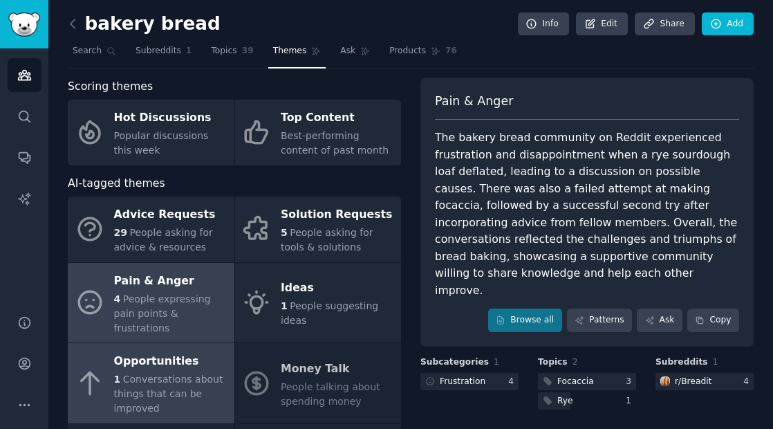
scroll to position [2, 0]
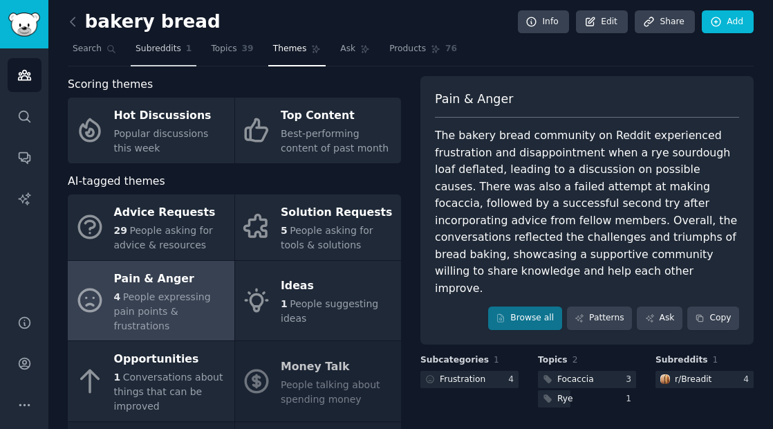
click at [160, 50] on span "Subreddits" at bounding box center [159, 49] width 46 height 12
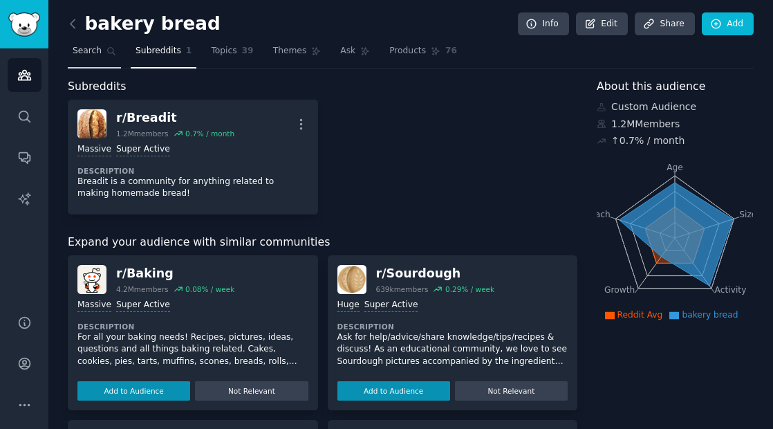
click at [92, 55] on span "Search" at bounding box center [87, 51] width 29 height 12
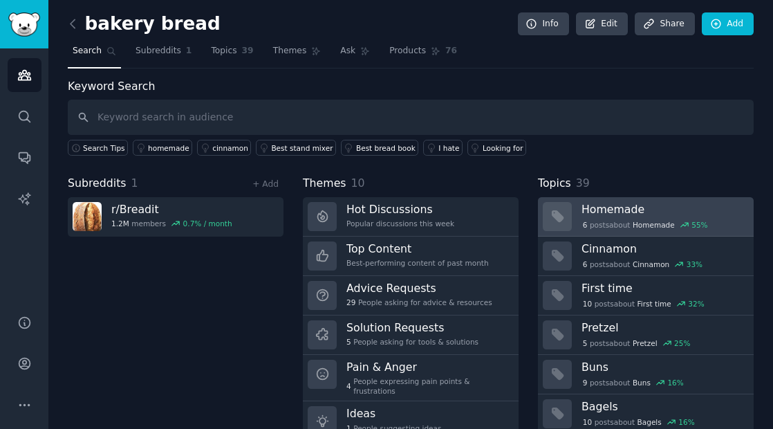
click at [676, 215] on h3 "Homemade" at bounding box center [663, 209] width 163 height 15
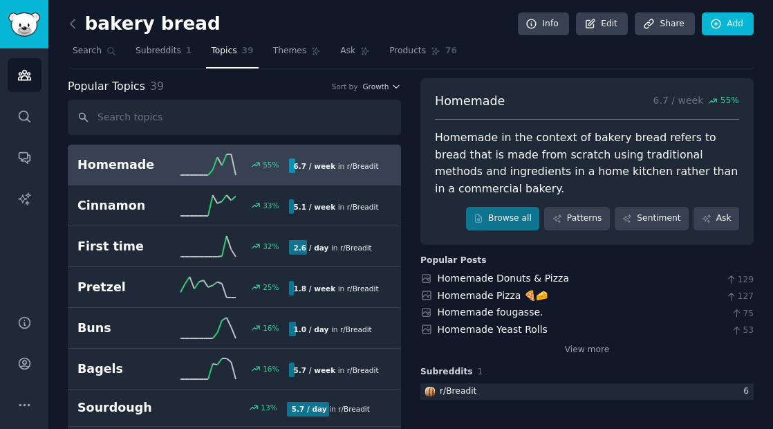
click at [289, 162] on div "6.7 / week in r/ Breadit" at bounding box center [335, 165] width 93 height 15
click at [338, 167] on div "6.7 / week in r/ Breadit" at bounding box center [335, 165] width 93 height 15
click at [457, 315] on link "Homemade fougasse." at bounding box center [491, 311] width 106 height 11
click at [80, 49] on span "Search" at bounding box center [87, 51] width 29 height 12
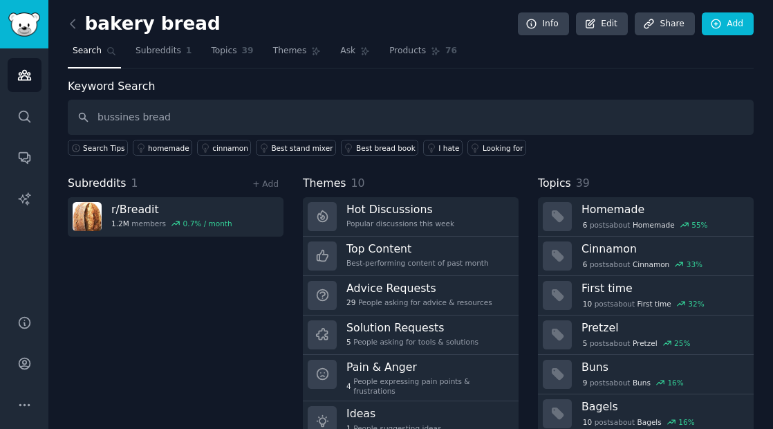
type input "bussines bread"
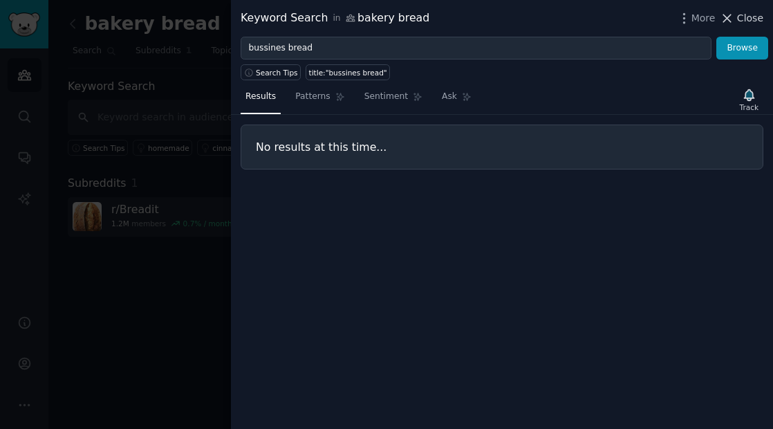
click at [744, 20] on span "Close" at bounding box center [750, 18] width 26 height 15
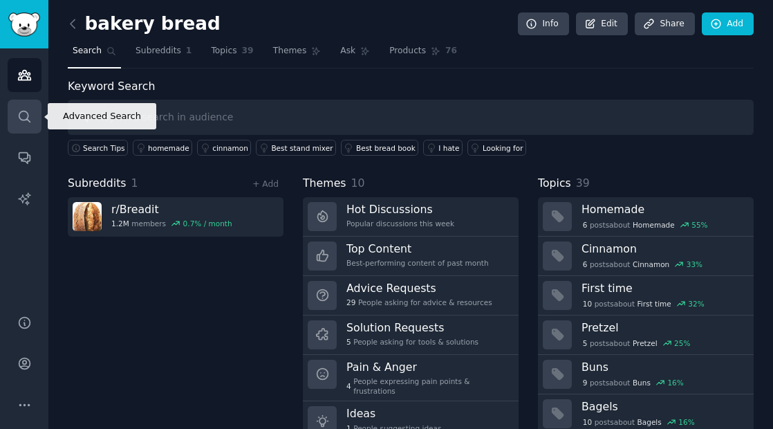
click at [24, 120] on icon "Sidebar" at bounding box center [24, 116] width 15 height 15
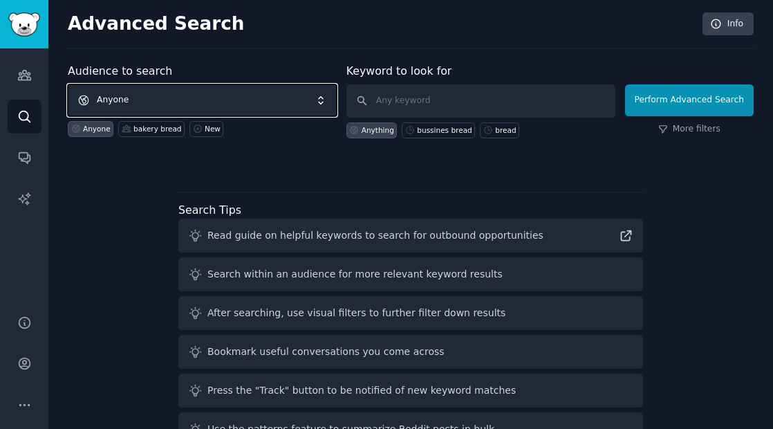
click at [145, 102] on span "Anyone" at bounding box center [202, 100] width 269 height 32
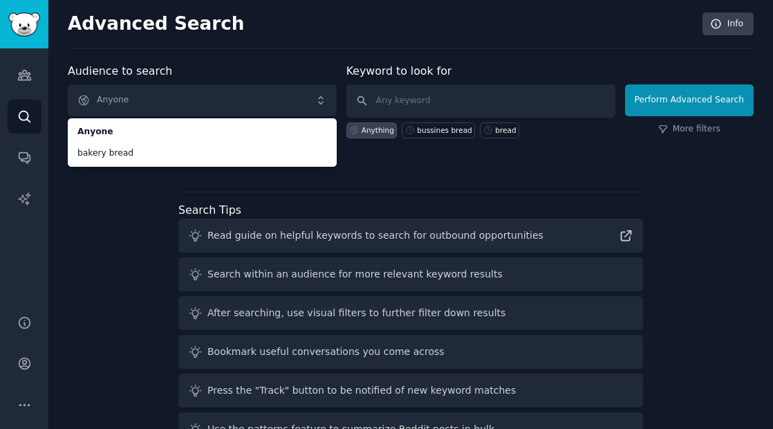
click at [162, 82] on div "Audience to search Anyone Anyone bakery bread Anyone bakery bread New" at bounding box center [202, 100] width 269 height 75
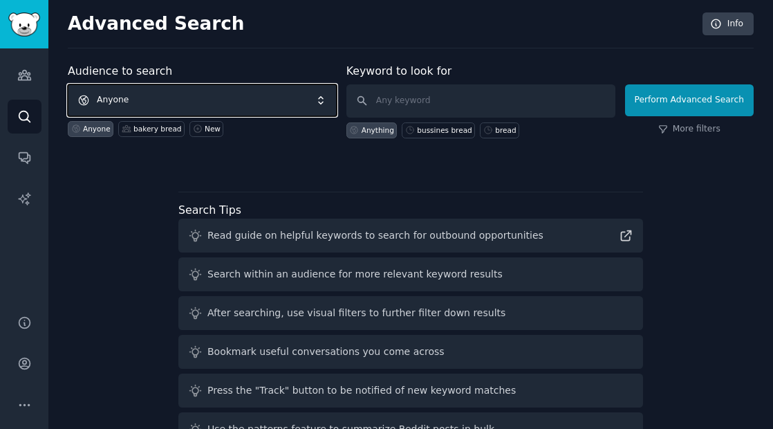
click at [158, 102] on span "Anyone" at bounding box center [202, 100] width 269 height 32
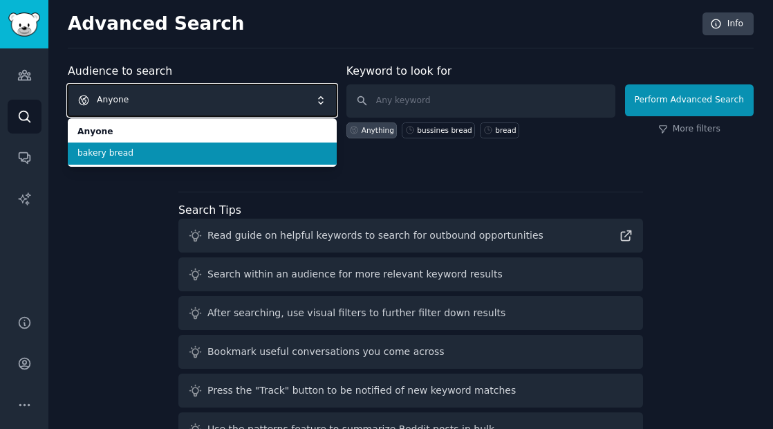
click at [158, 102] on span "Anyone" at bounding box center [202, 100] width 269 height 32
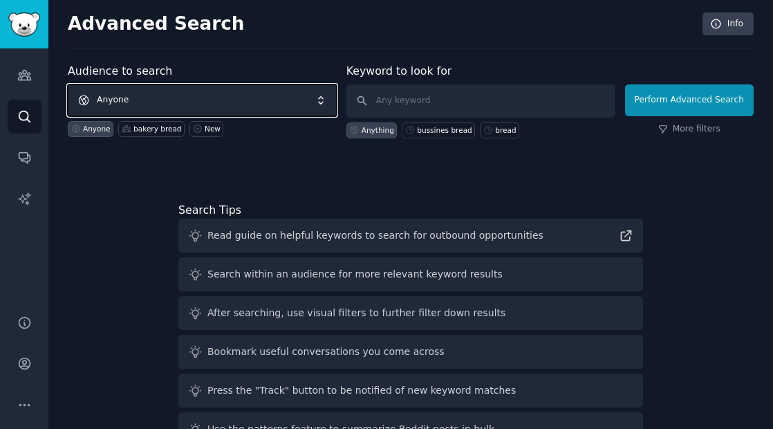
click at [159, 102] on span "Anyone" at bounding box center [202, 100] width 269 height 32
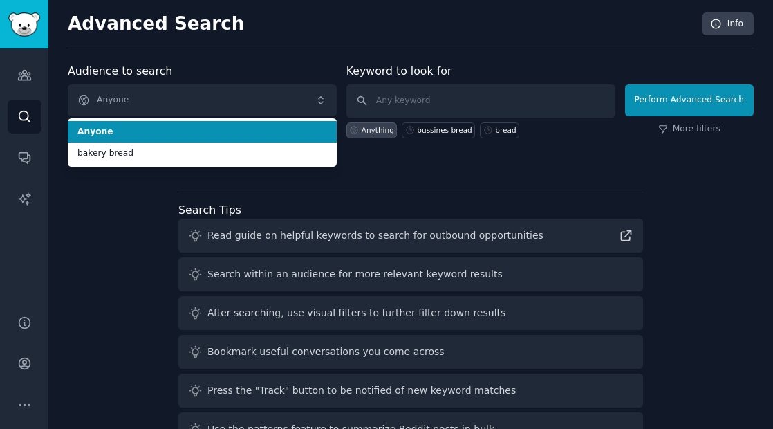
click at [42, 113] on div "Audiences Search Conversations AI Reports" at bounding box center [24, 173] width 48 height 250
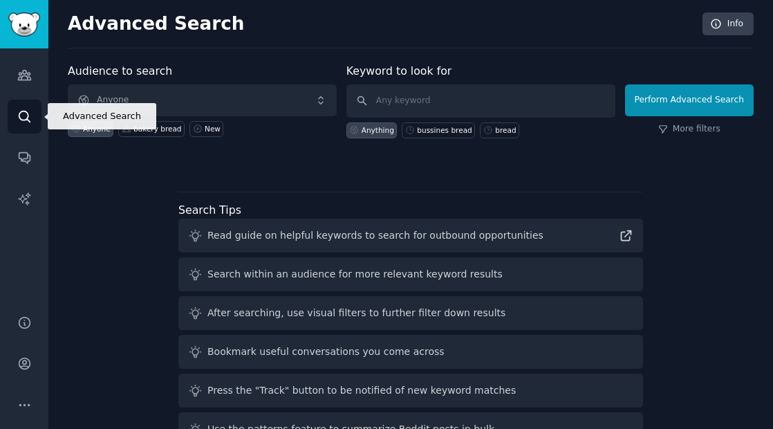
click at [12, 116] on link "Search" at bounding box center [25, 117] width 34 height 34
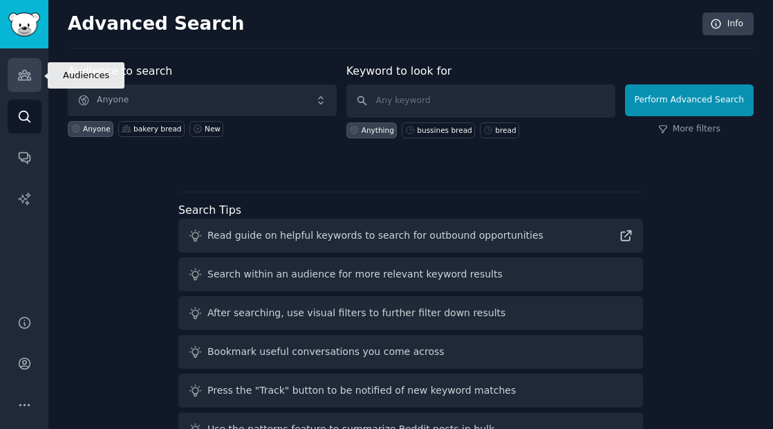
click at [22, 73] on icon "Sidebar" at bounding box center [24, 76] width 12 height 10
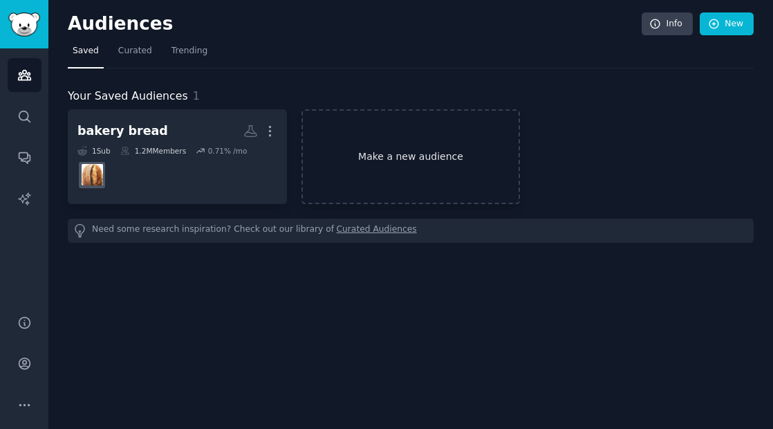
click at [414, 174] on link "Make a new audience" at bounding box center [411, 156] width 219 height 95
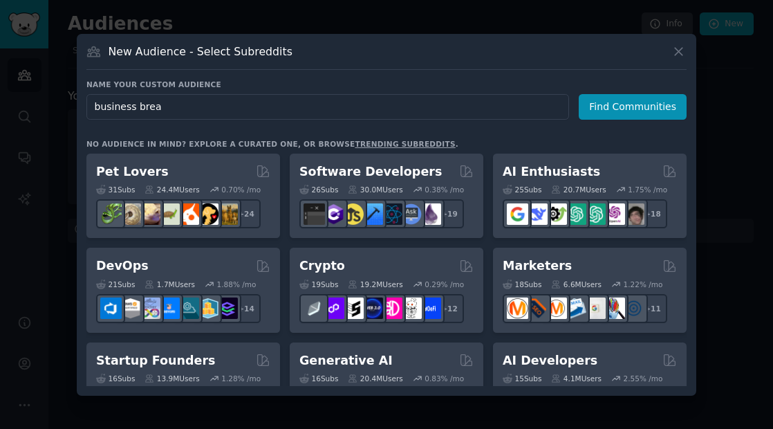
type input "business bread"
click button "Find Communities" at bounding box center [633, 107] width 108 height 26
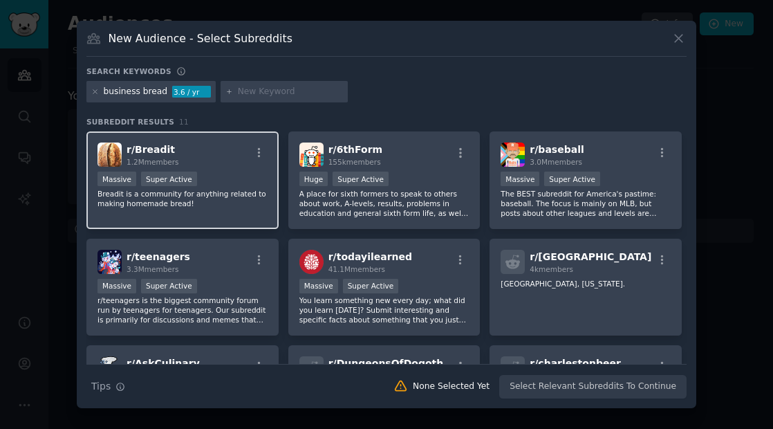
click at [184, 149] on div "r/ Breadit 1.2M members" at bounding box center [183, 154] width 170 height 24
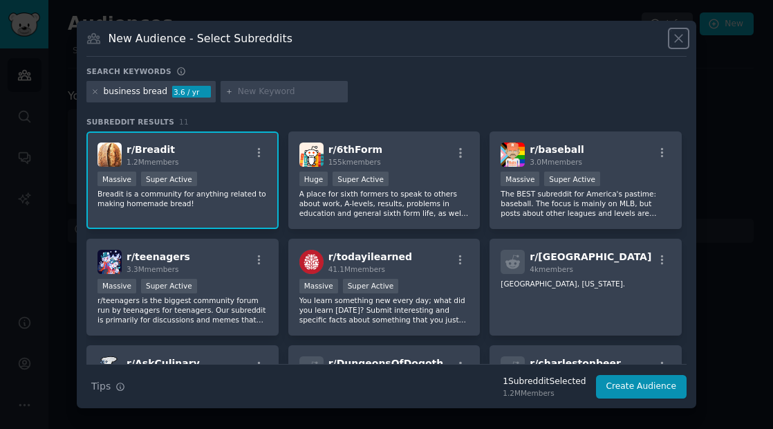
click at [678, 34] on icon at bounding box center [678, 38] width 15 height 15
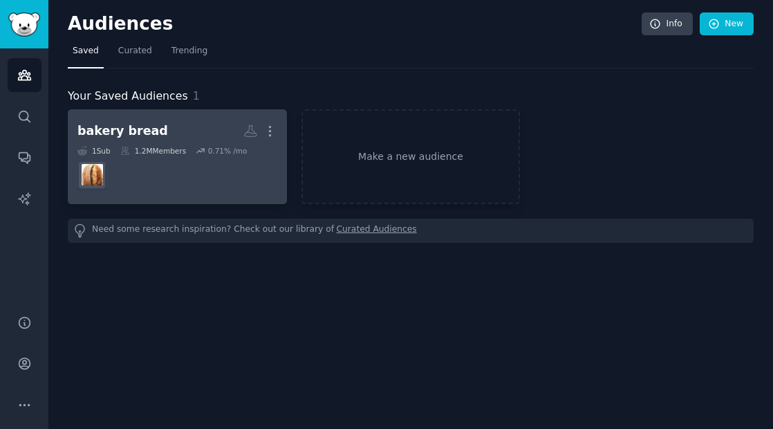
click at [184, 164] on dd at bounding box center [177, 175] width 200 height 39
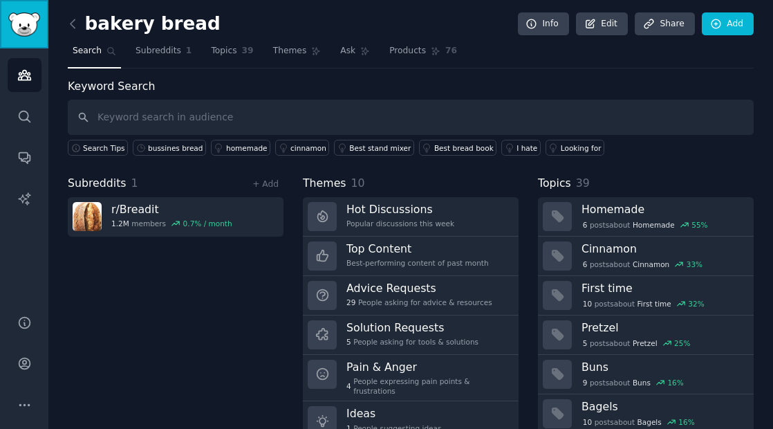
click at [28, 12] on img "Sidebar" at bounding box center [24, 24] width 32 height 24
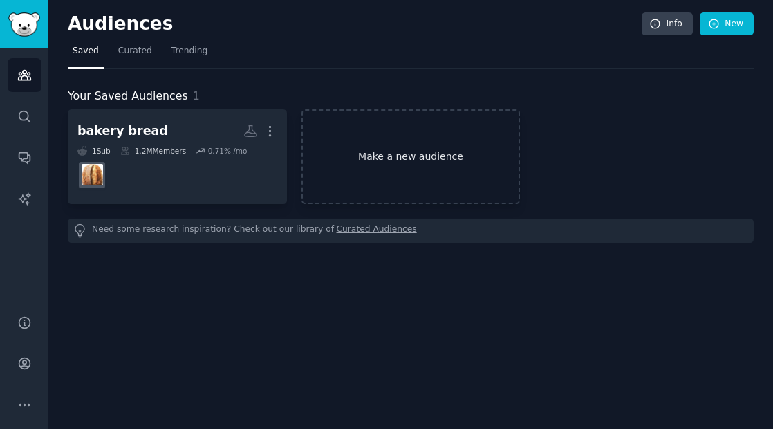
click at [356, 158] on link "Make a new audience" at bounding box center [411, 156] width 219 height 95
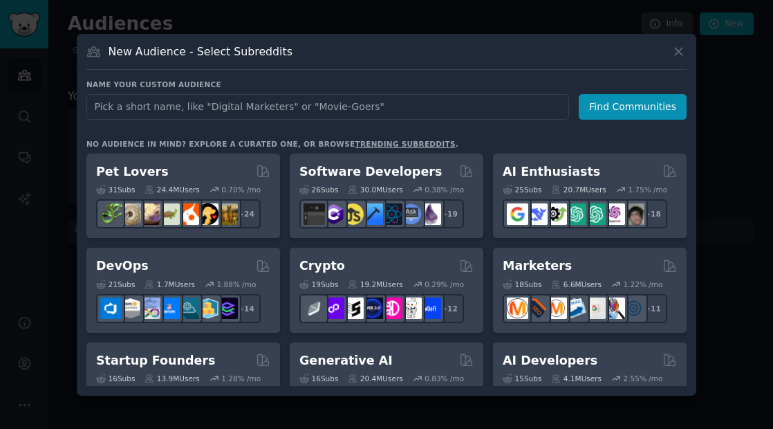
click at [230, 98] on input "text" at bounding box center [327, 107] width 483 height 26
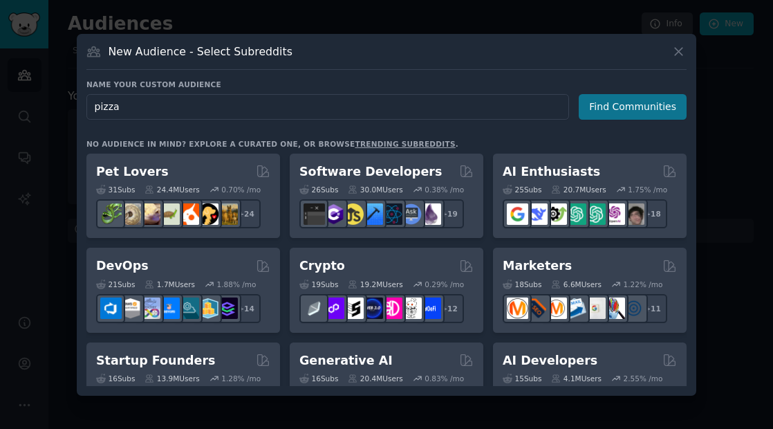
type input "pizza"
click at [623, 102] on button "Find Communities" at bounding box center [633, 107] width 108 height 26
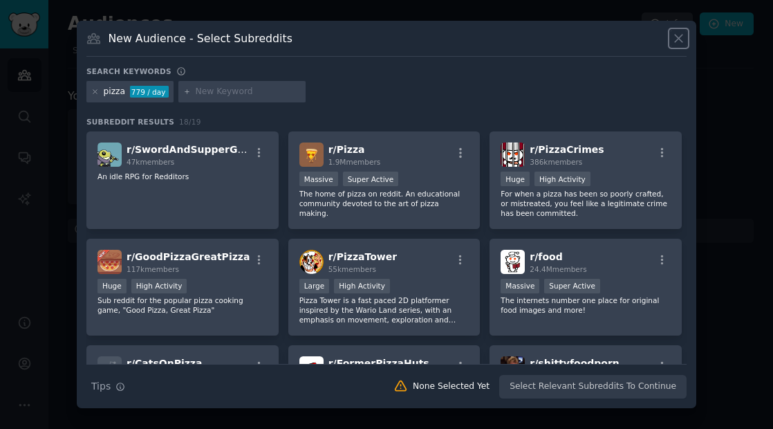
click at [683, 42] on icon at bounding box center [678, 38] width 15 height 15
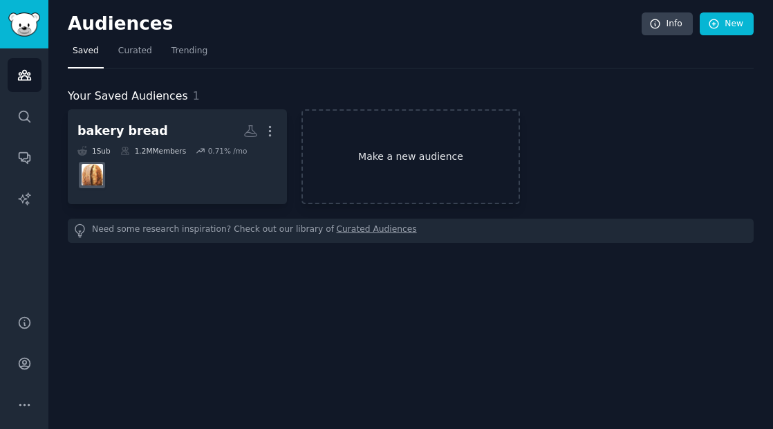
click at [421, 122] on link "Make a new audience" at bounding box center [411, 156] width 219 height 95
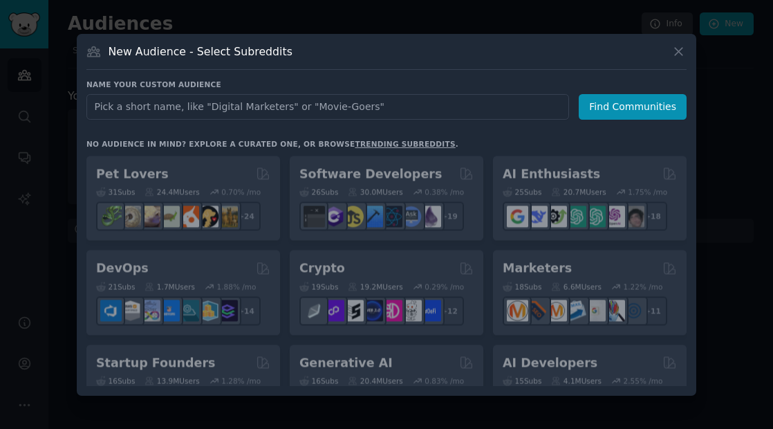
click at [308, 109] on input "text" at bounding box center [327, 107] width 483 height 26
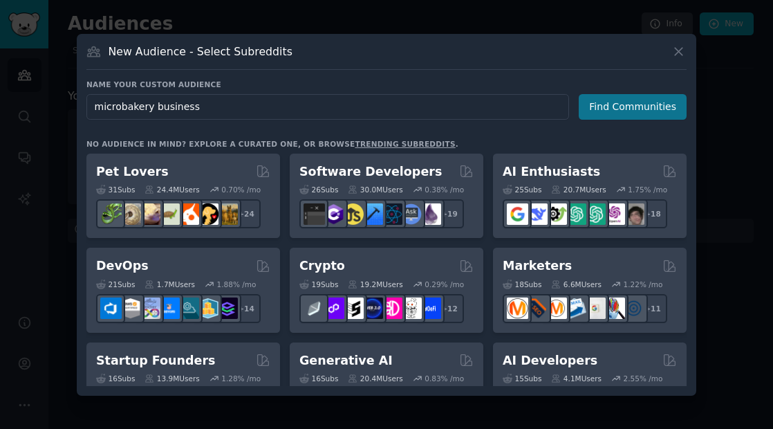
type input "microbakery business"
click at [633, 105] on button "Find Communities" at bounding box center [633, 107] width 108 height 26
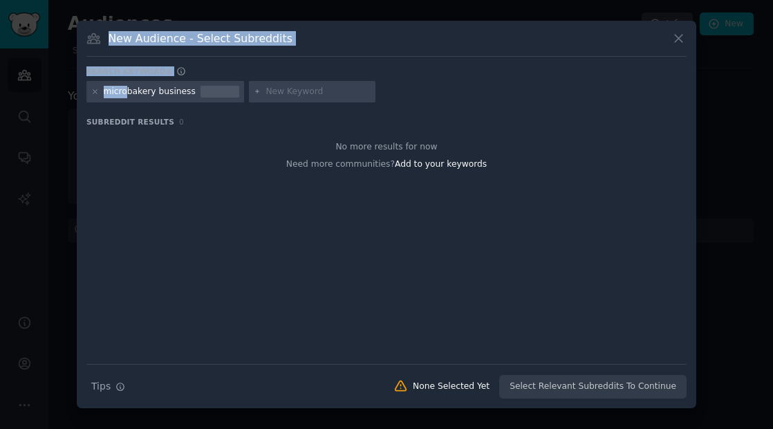
drag, startPoint x: 124, startPoint y: 93, endPoint x: 42, endPoint y: 84, distance: 82.9
click at [42, 84] on div "​ New Audience - Select Subreddits Search keywords microbakery business Subredd…" at bounding box center [386, 214] width 763 height 429
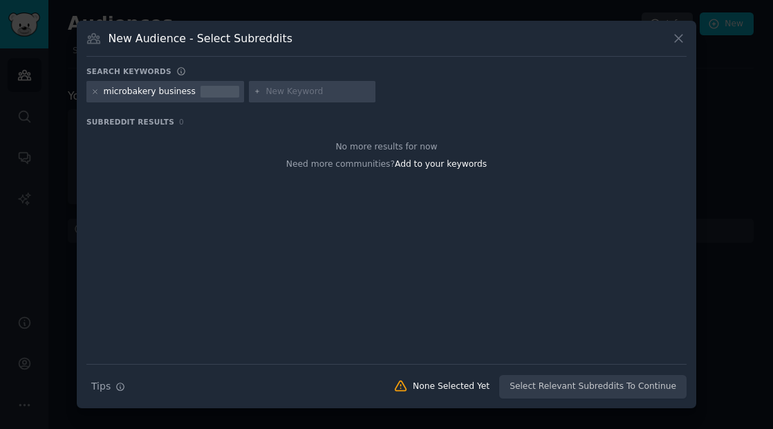
click at [129, 90] on div "microbakery business" at bounding box center [150, 92] width 92 height 12
click at [93, 94] on icon at bounding box center [95, 92] width 8 height 8
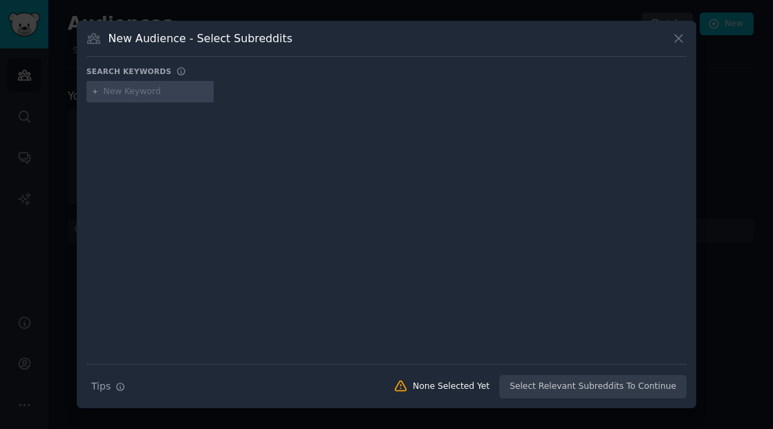
click at [123, 93] on input "text" at bounding box center [156, 92] width 105 height 12
type input "bakery business"
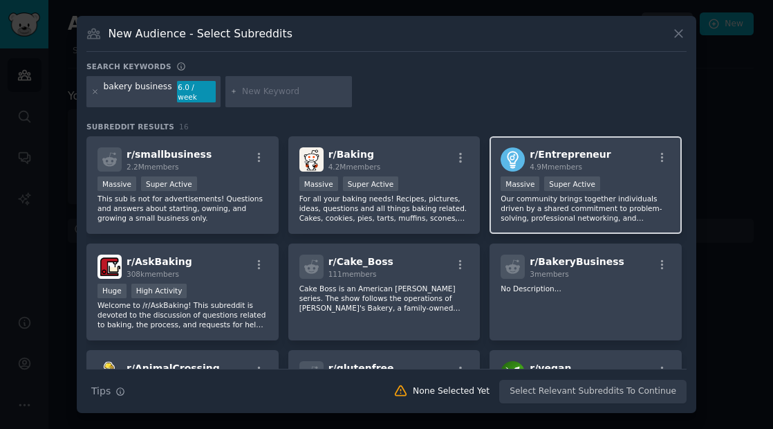
click at [615, 214] on p "Our community brings together individuals driven by a shared commitment to prob…" at bounding box center [586, 208] width 170 height 29
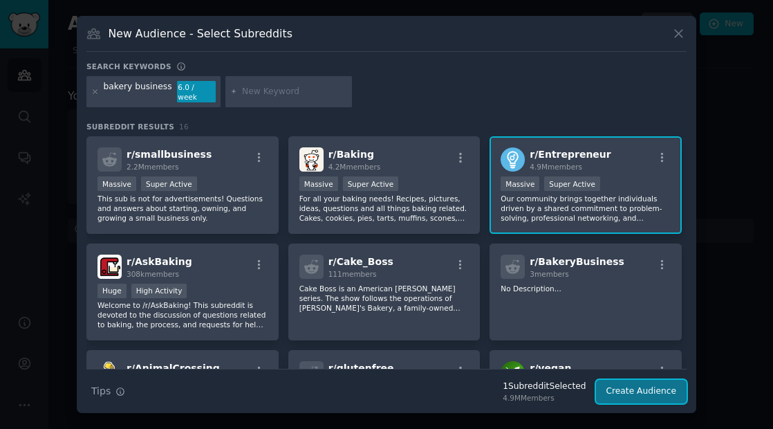
click at [644, 380] on button "Create Audience" at bounding box center [641, 392] width 91 height 24
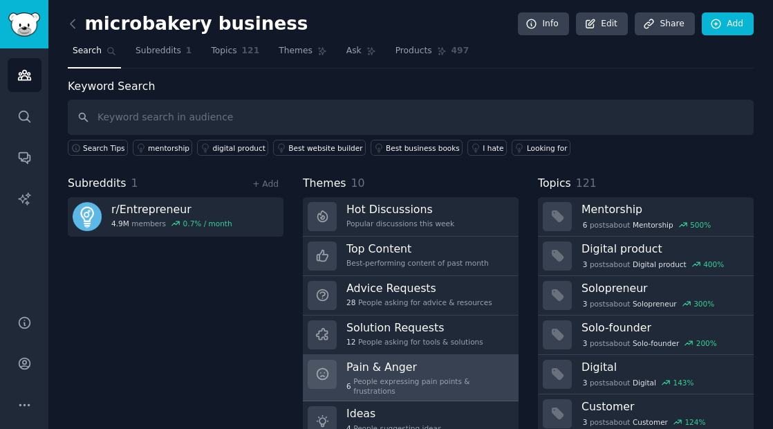
click at [472, 375] on div "Pain & Anger 6 People expressing pain points & frustrations" at bounding box center [427, 378] width 163 height 37
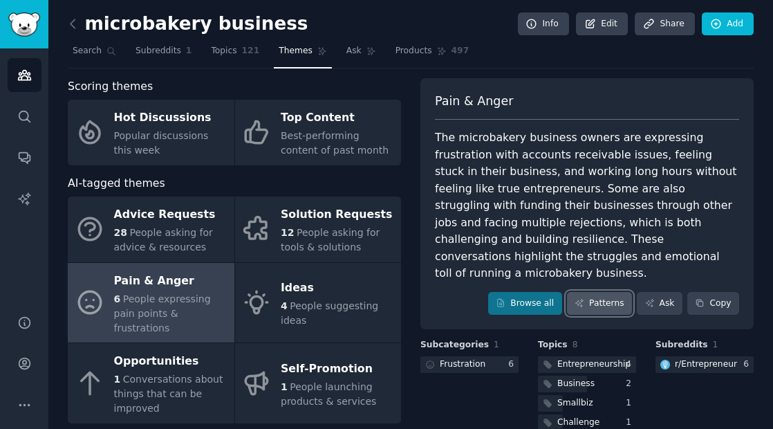
click at [586, 292] on link "Patterns" at bounding box center [599, 304] width 65 height 24
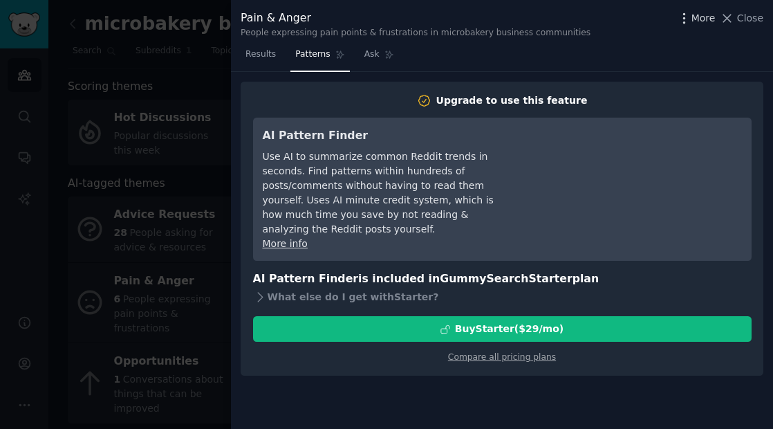
click at [705, 13] on span "More" at bounding box center [704, 18] width 24 height 15
click at [750, 19] on span "Close" at bounding box center [750, 18] width 26 height 15
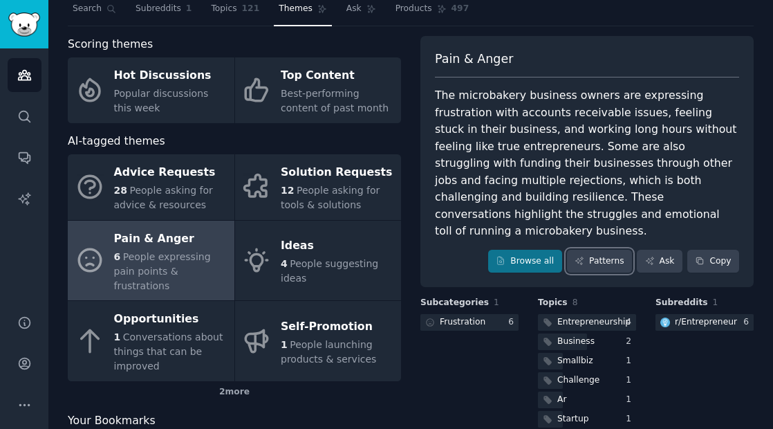
scroll to position [84, 0]
